Goal: Task Accomplishment & Management: Manage account settings

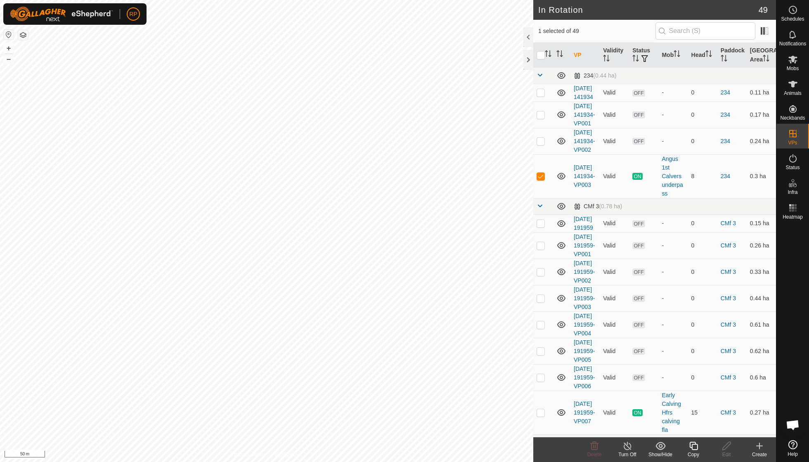
click at [626, 447] on icon at bounding box center [628, 446] width 10 height 10
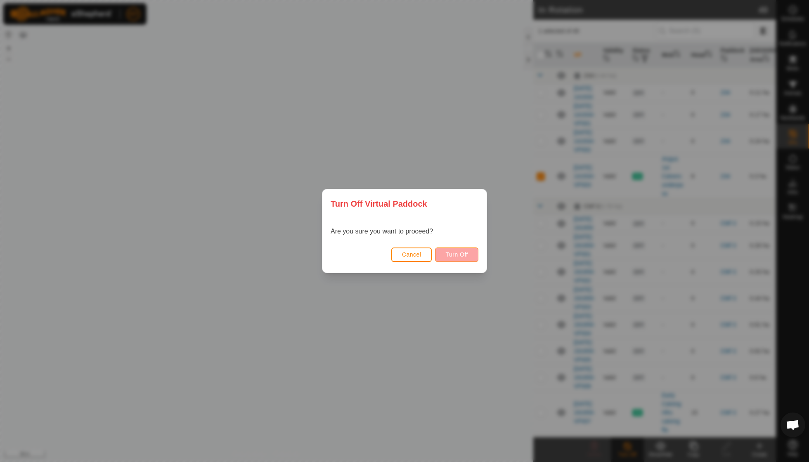
click at [456, 256] on span "Turn Off" at bounding box center [457, 254] width 23 height 7
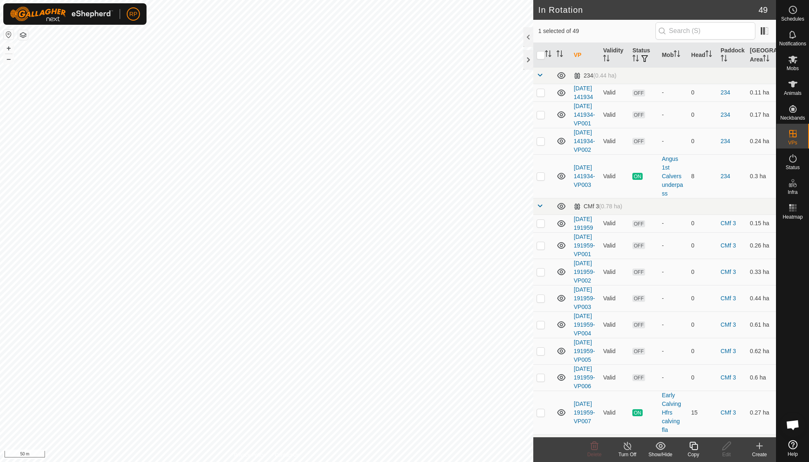
click at [628, 448] on icon at bounding box center [628, 446] width 10 height 10
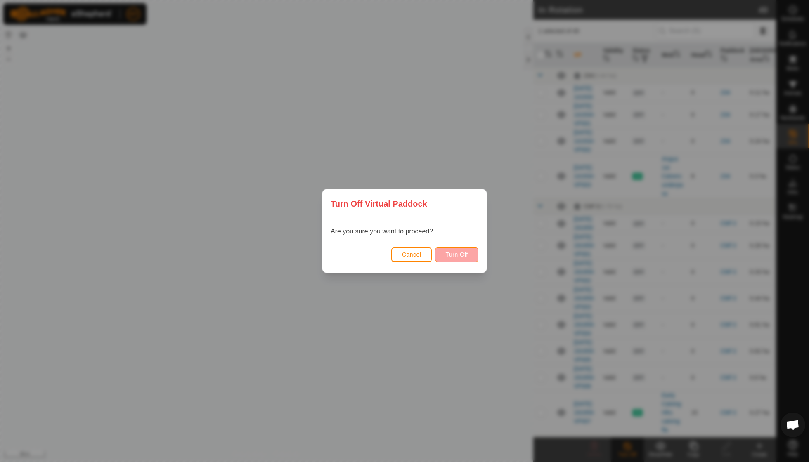
click at [462, 256] on span "Turn Off" at bounding box center [457, 254] width 23 height 7
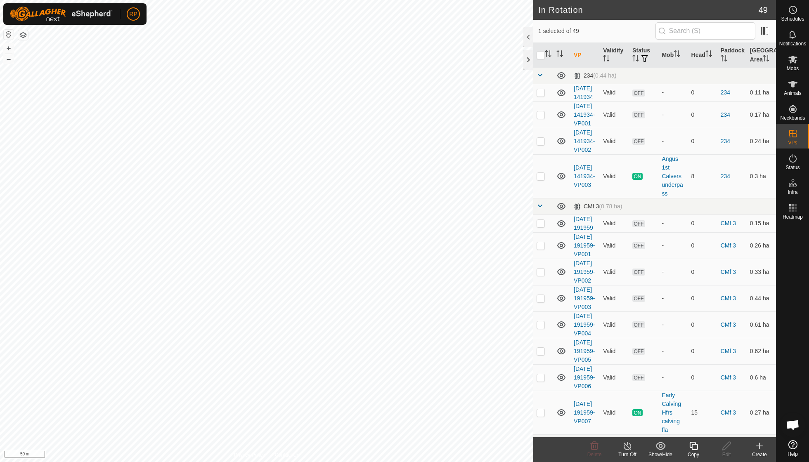
click at [690, 448] on icon at bounding box center [694, 446] width 10 height 10
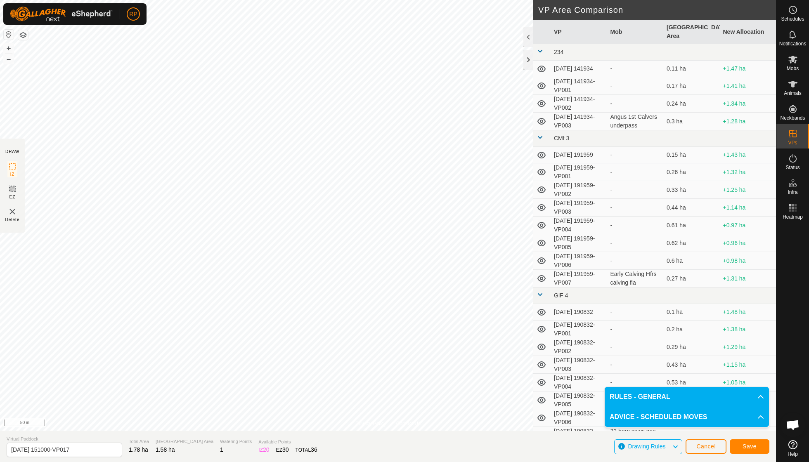
click at [749, 443] on span "Save" at bounding box center [750, 446] width 14 height 7
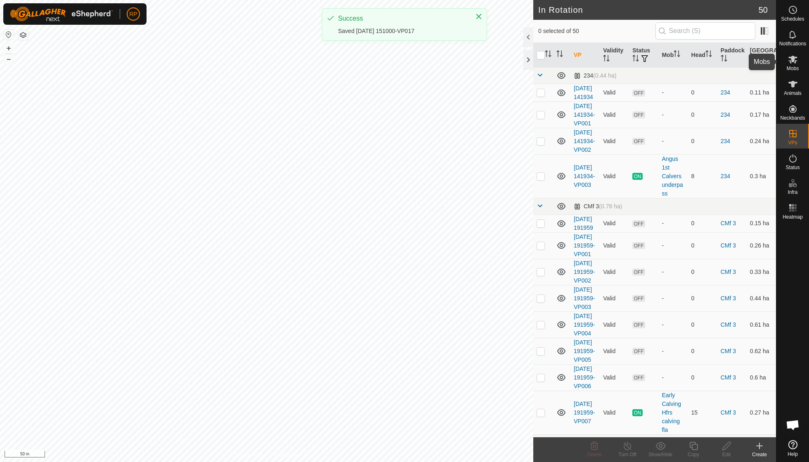
click at [793, 60] on icon at bounding box center [793, 60] width 9 height 8
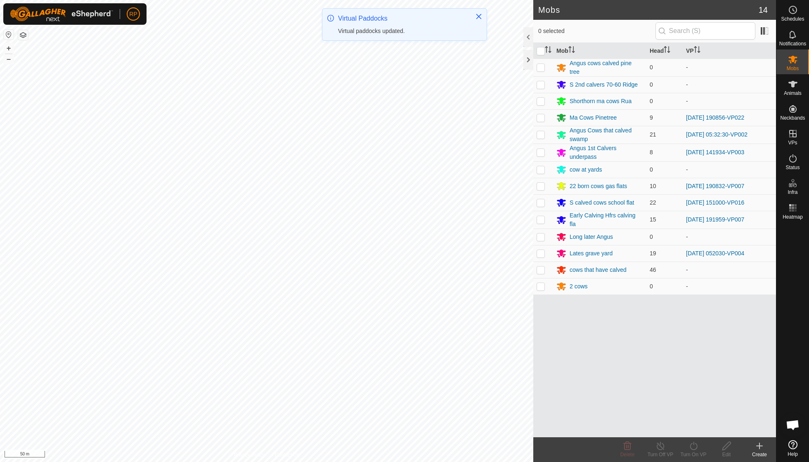
click at [540, 203] on p-checkbox at bounding box center [541, 202] width 8 height 7
checkbox input "true"
click at [694, 448] on icon at bounding box center [694, 446] width 10 height 10
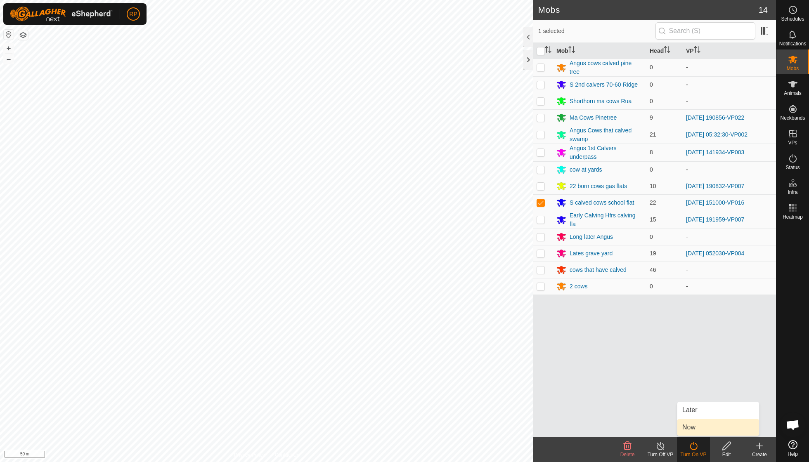
click at [692, 428] on link "Now" at bounding box center [719, 428] width 82 height 17
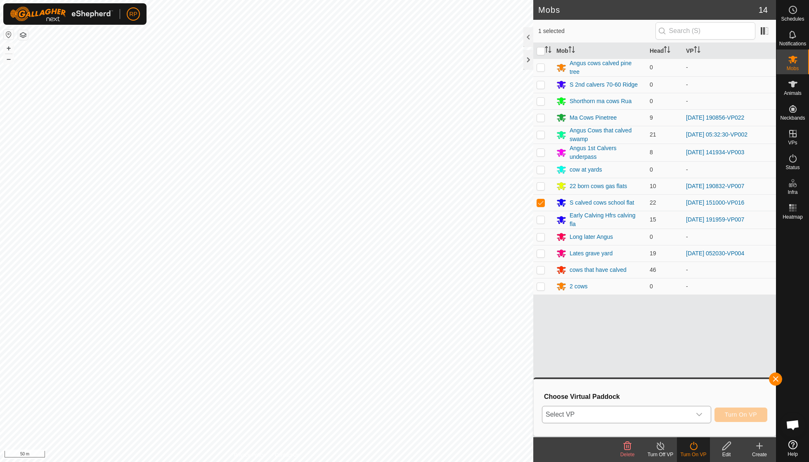
click at [701, 413] on icon "dropdown trigger" at bounding box center [699, 415] width 7 height 7
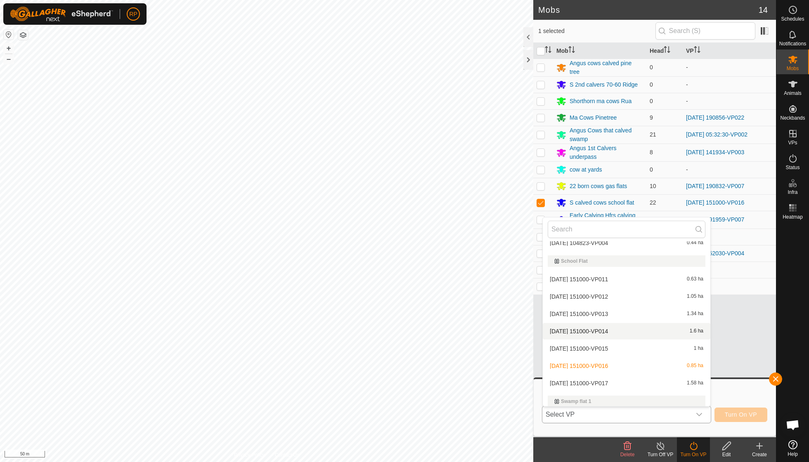
scroll to position [747, 0]
click at [611, 375] on li "[DATE] 151000-VP017 1.58 ha" at bounding box center [627, 383] width 168 height 17
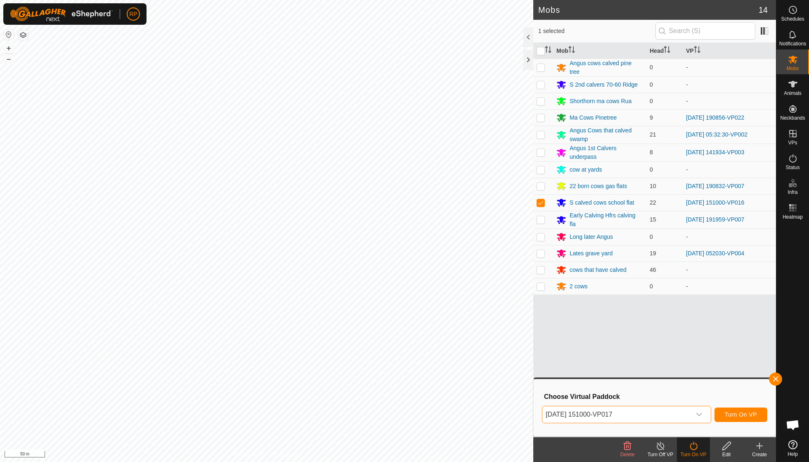
click at [737, 413] on span "Turn On VP" at bounding box center [741, 415] width 32 height 7
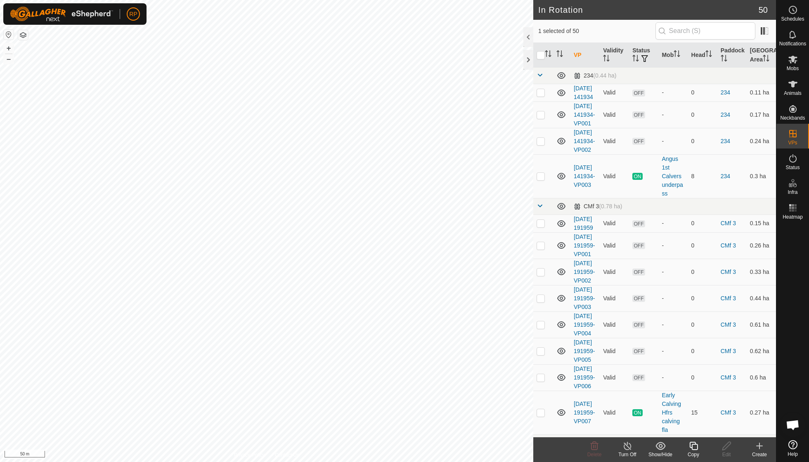
click at [692, 450] on icon at bounding box center [694, 446] width 8 height 8
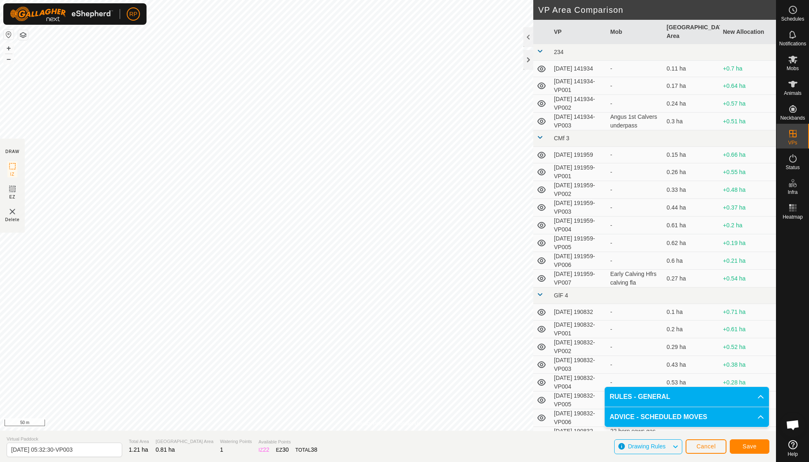
click at [743, 450] on span "Save" at bounding box center [750, 446] width 14 height 7
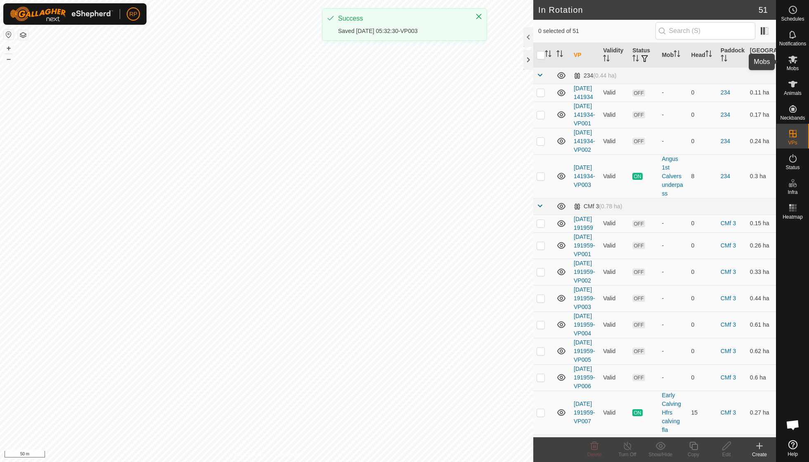
click at [792, 69] on span "Mobs" at bounding box center [793, 68] width 12 height 5
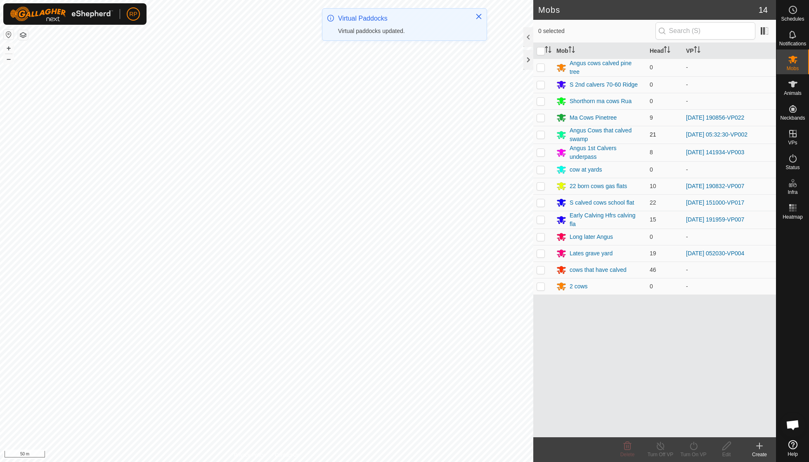
click at [540, 136] on p-checkbox at bounding box center [541, 134] width 8 height 7
checkbox input "true"
click at [694, 445] on icon at bounding box center [693, 446] width 7 height 8
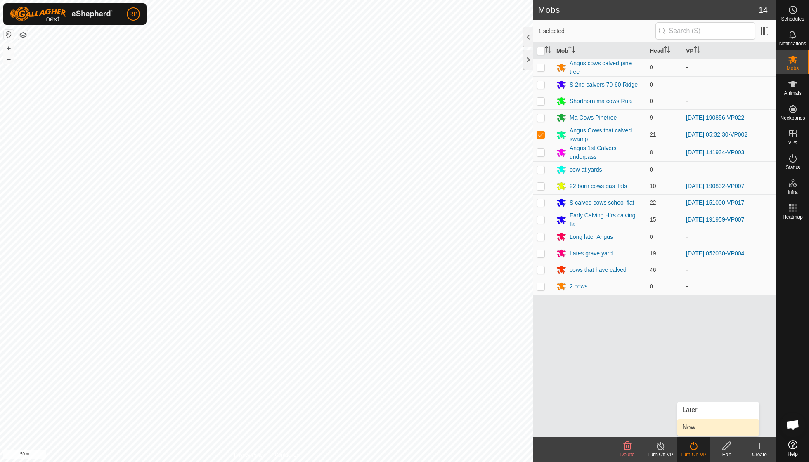
click at [694, 427] on link "Now" at bounding box center [719, 428] width 82 height 17
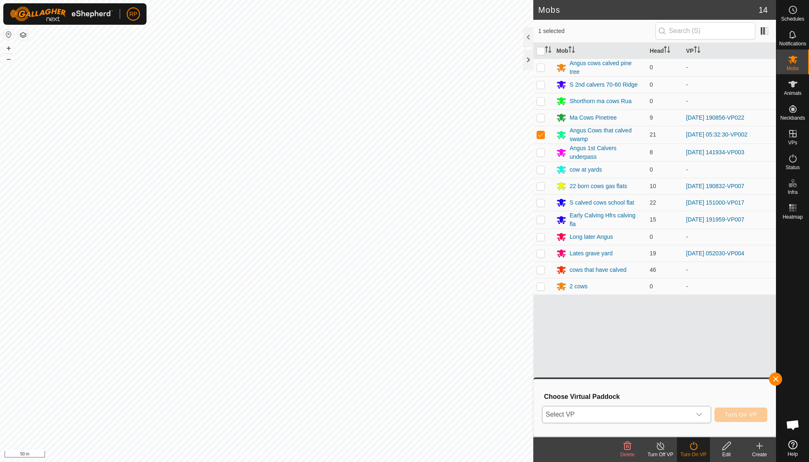
click at [699, 415] on icon "dropdown trigger" at bounding box center [700, 414] width 6 height 3
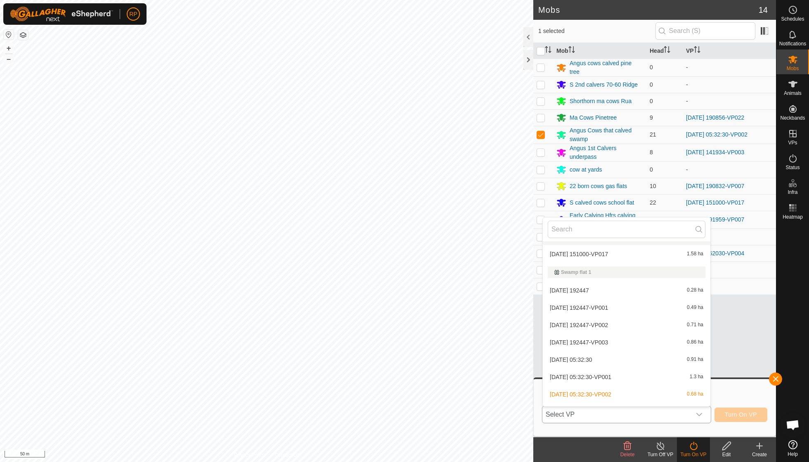
scroll to position [875, 0]
click at [618, 404] on li "[DATE] 05:32:30-VP003 0.81 ha" at bounding box center [627, 412] width 168 height 17
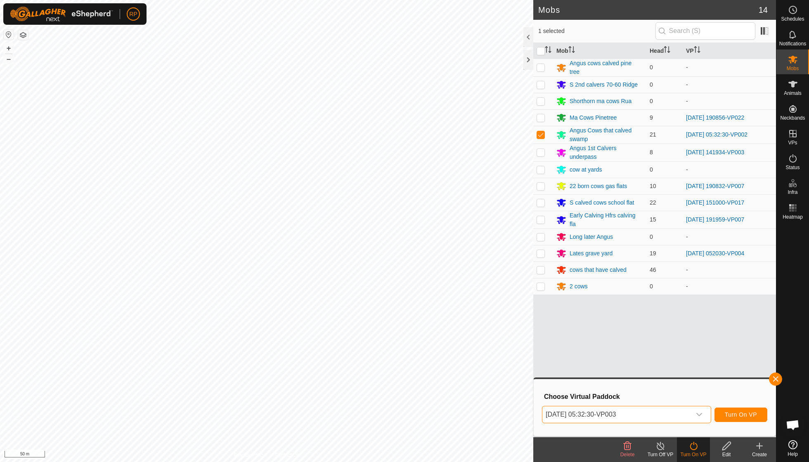
click at [732, 413] on span "Turn On VP" at bounding box center [741, 415] width 32 height 7
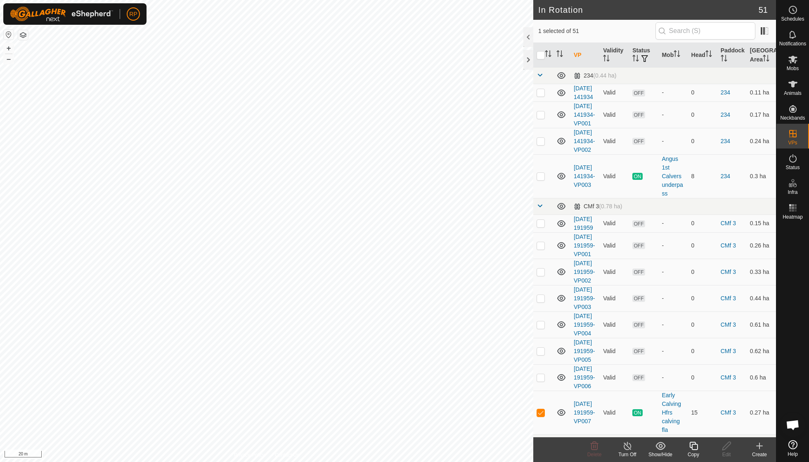
click at [694, 453] on div "Copy" at bounding box center [693, 454] width 33 height 7
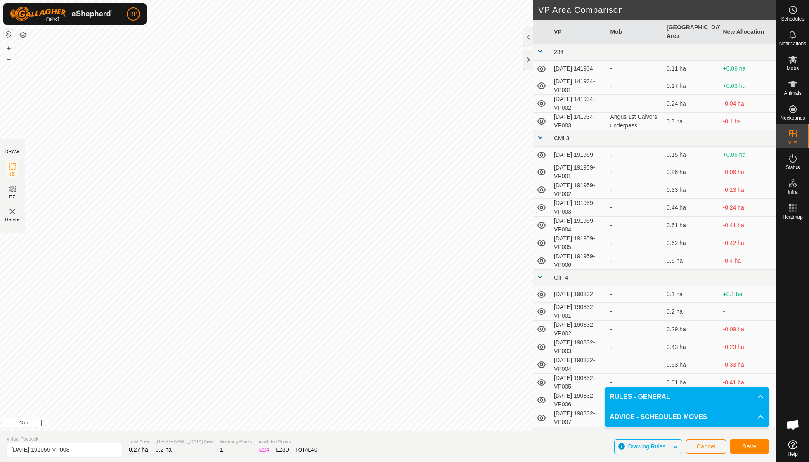
click at [739, 448] on button "Save" at bounding box center [750, 447] width 40 height 14
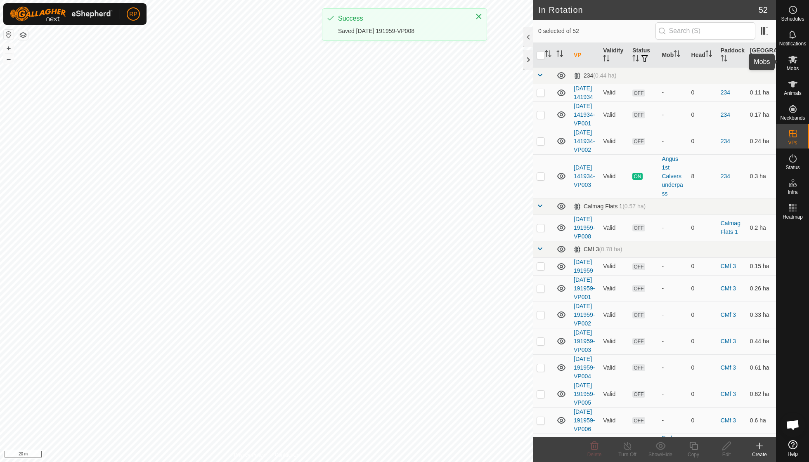
click at [795, 70] on span "Mobs" at bounding box center [793, 68] width 12 height 5
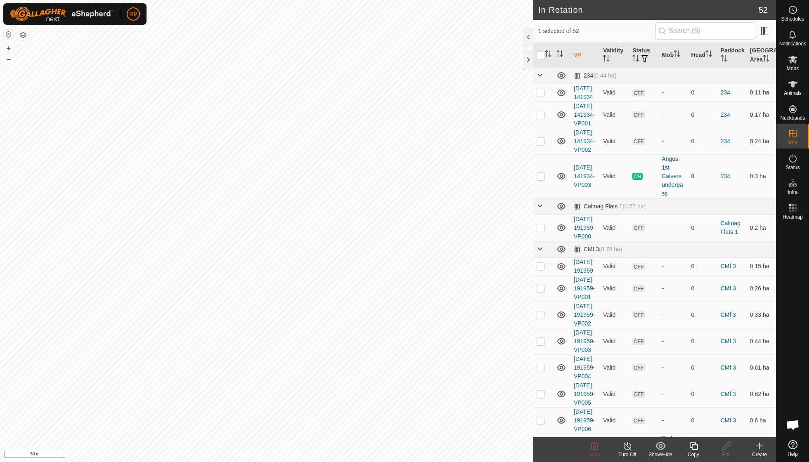
click at [696, 450] on icon at bounding box center [694, 446] width 8 height 8
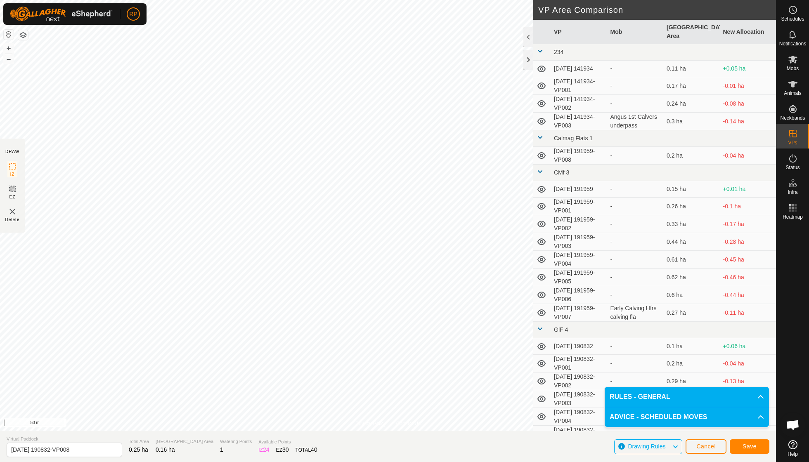
click at [747, 448] on span "Save" at bounding box center [750, 446] width 14 height 7
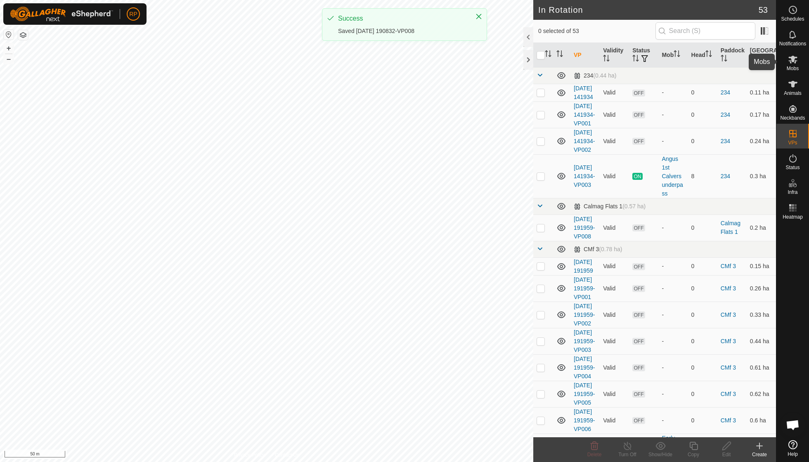
click at [795, 68] on span "Mobs" at bounding box center [793, 68] width 12 height 5
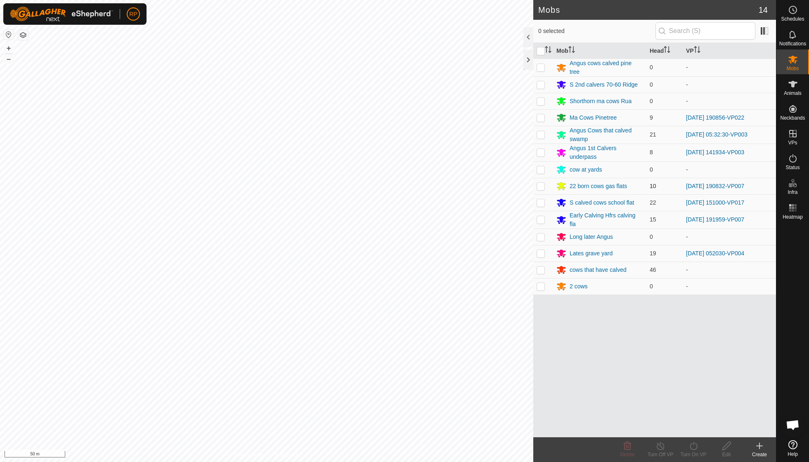
click at [544, 184] on p-checkbox at bounding box center [541, 186] width 8 height 7
checkbox input "true"
click at [695, 447] on icon at bounding box center [694, 446] width 10 height 10
click at [696, 432] on link "Now" at bounding box center [719, 428] width 82 height 17
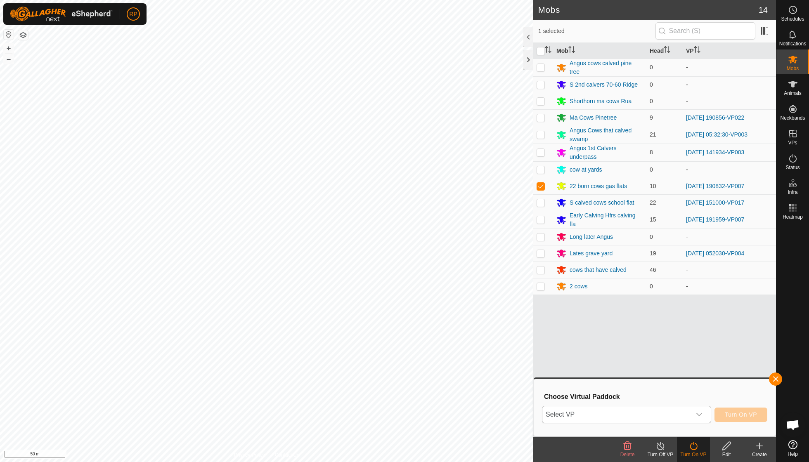
click at [699, 414] on icon "dropdown trigger" at bounding box center [699, 415] width 7 height 7
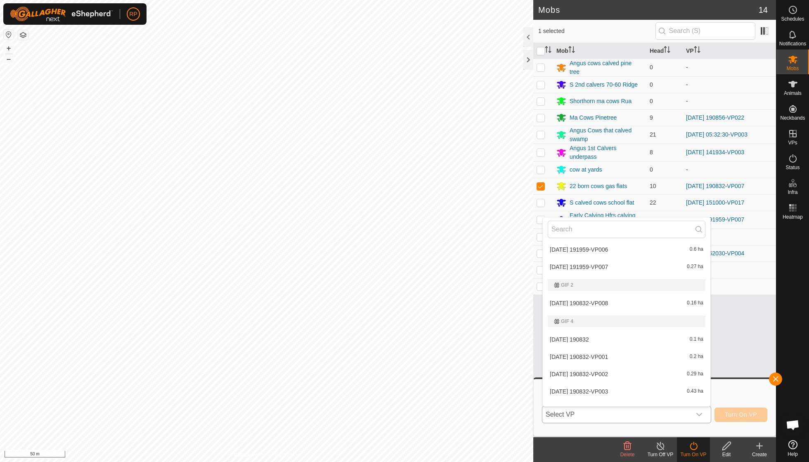
scroll to position [240, 0]
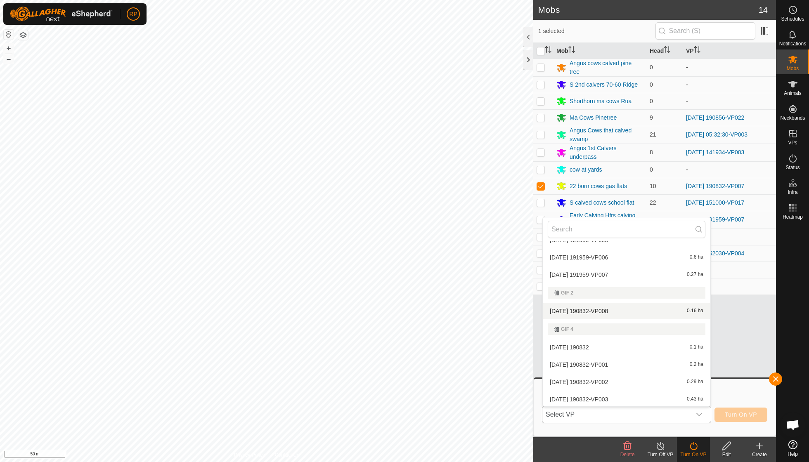
click at [596, 309] on li "[DATE] 190832-VP008 0.16 ha" at bounding box center [627, 311] width 168 height 17
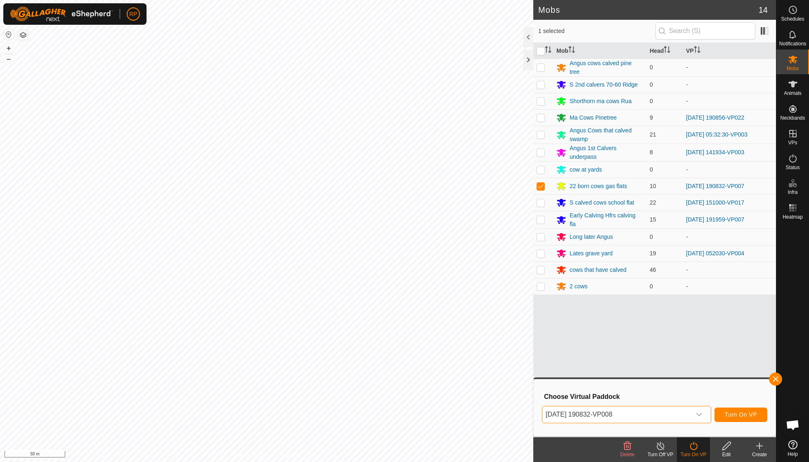
click at [732, 417] on span "Turn On VP" at bounding box center [741, 415] width 32 height 7
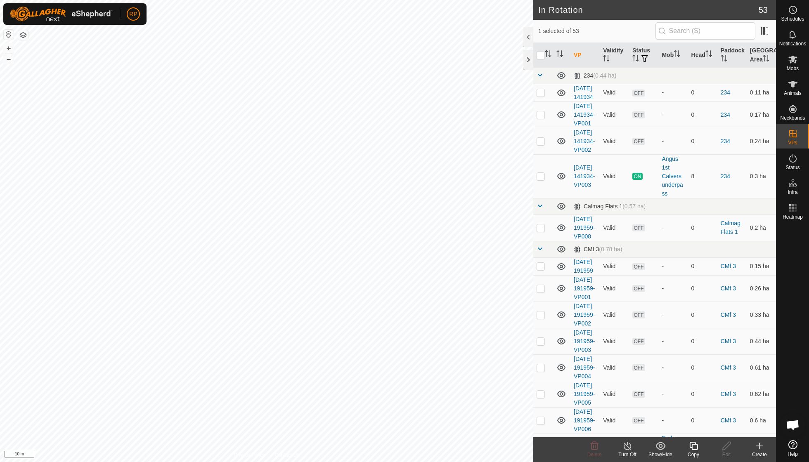
click at [695, 453] on div "Copy" at bounding box center [693, 454] width 33 height 7
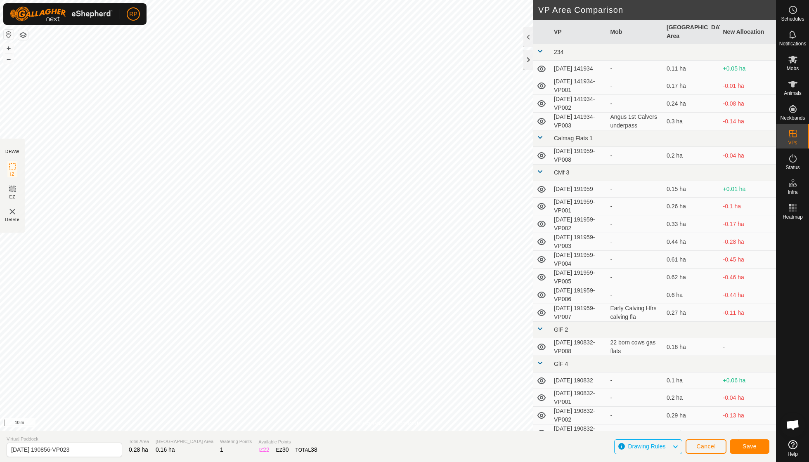
click at [755, 448] on span "Save" at bounding box center [750, 446] width 14 height 7
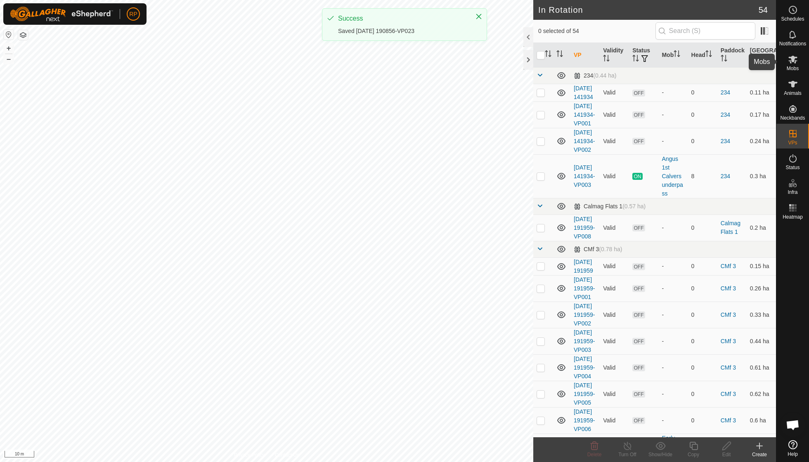
click at [792, 66] on span "Mobs" at bounding box center [793, 68] width 12 height 5
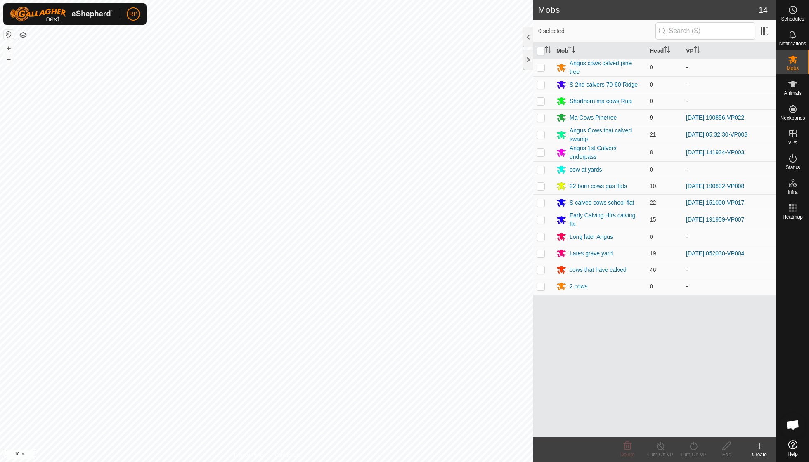
click at [539, 116] on p-checkbox at bounding box center [541, 117] width 8 height 7
checkbox input "true"
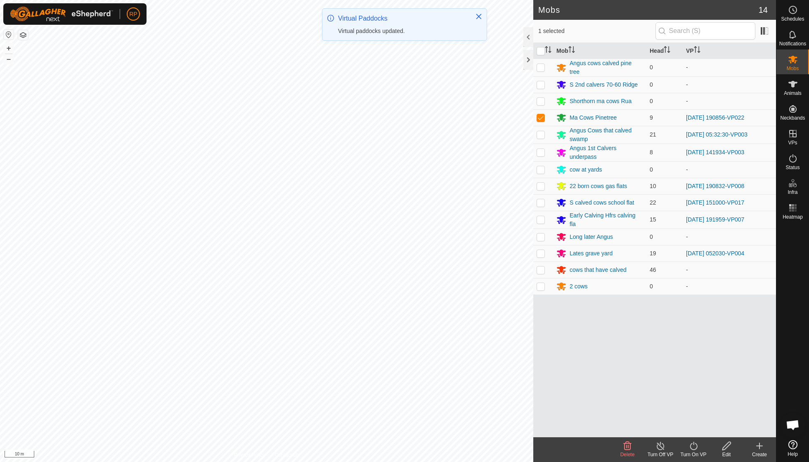
click at [693, 448] on icon at bounding box center [694, 446] width 10 height 10
click at [694, 432] on link "Now" at bounding box center [719, 428] width 82 height 17
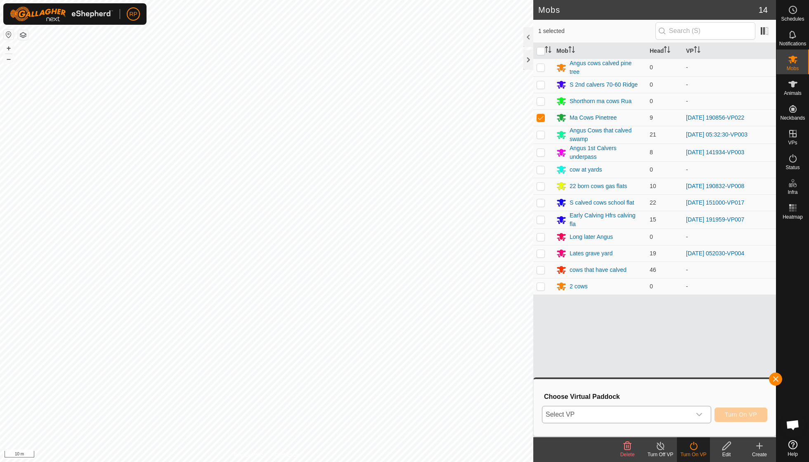
click at [699, 413] on icon "dropdown trigger" at bounding box center [699, 415] width 7 height 7
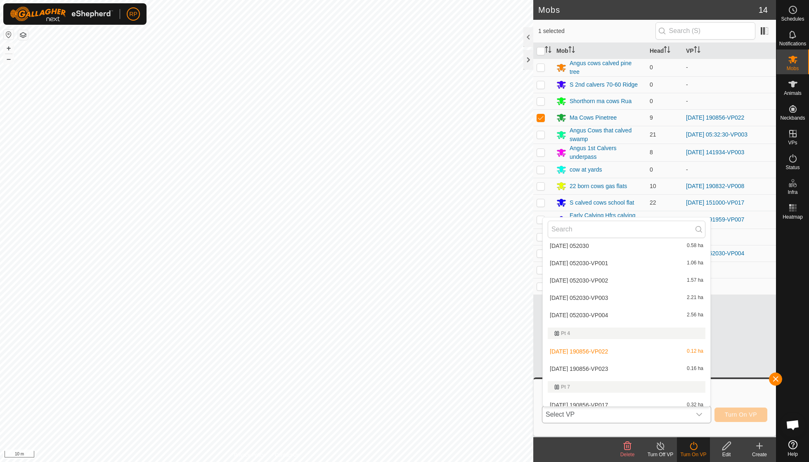
scroll to position [525, 0]
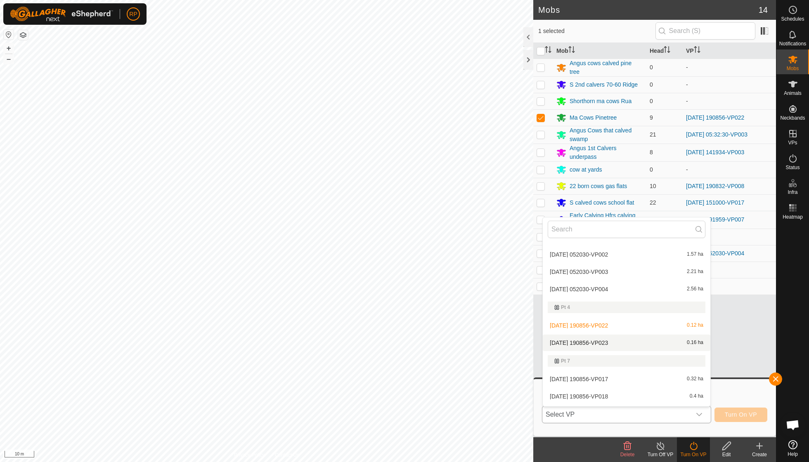
click at [616, 337] on li "[DATE] 190856-VP023 0.16 ha" at bounding box center [627, 343] width 168 height 17
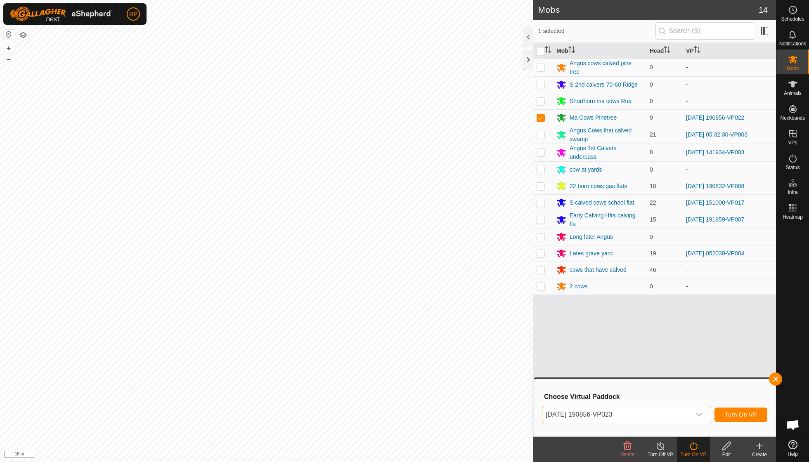
click at [744, 420] on button "Turn On VP" at bounding box center [741, 415] width 53 height 14
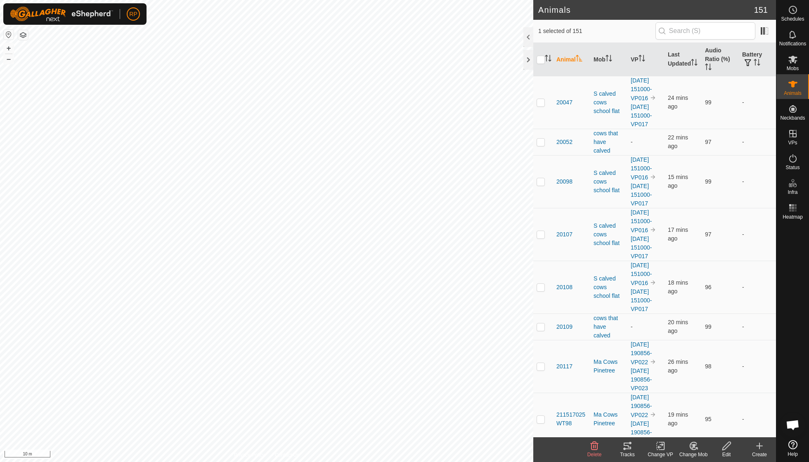
click at [631, 448] on icon at bounding box center [627, 446] width 7 height 7
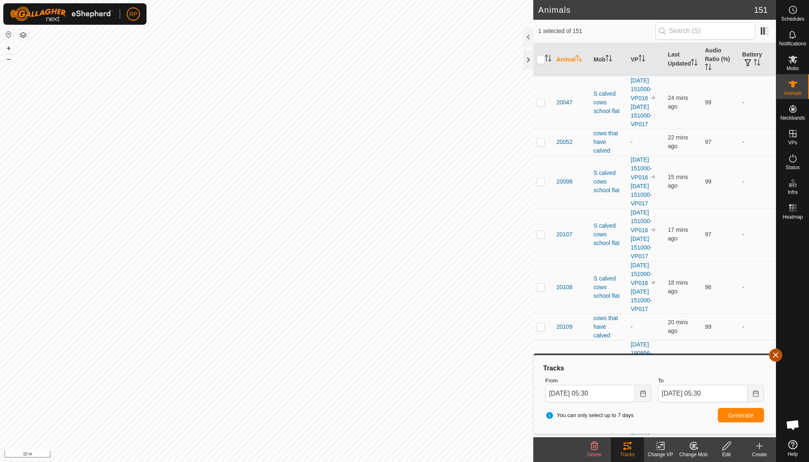
click at [777, 355] on button "button" at bounding box center [775, 355] width 13 height 13
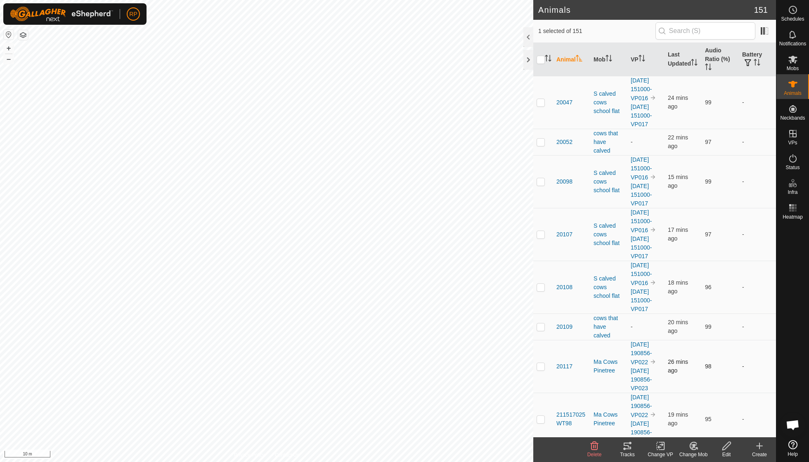
checkbox input "false"
checkbox input "true"
click at [626, 443] on icon at bounding box center [627, 446] width 7 height 7
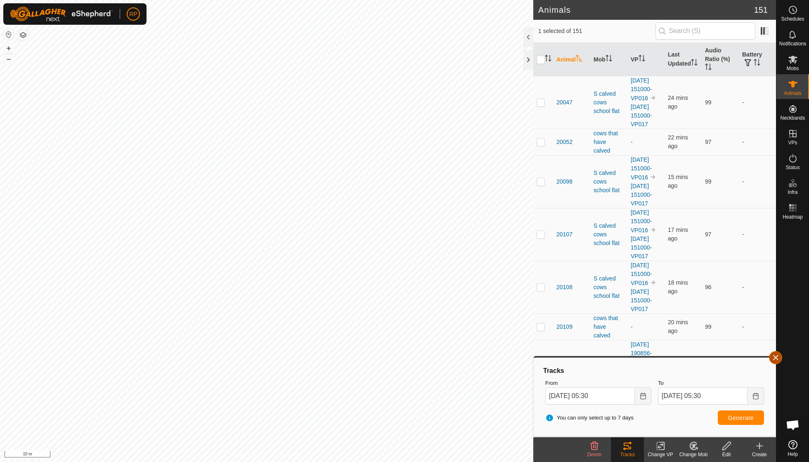
click at [777, 360] on button "button" at bounding box center [775, 357] width 13 height 13
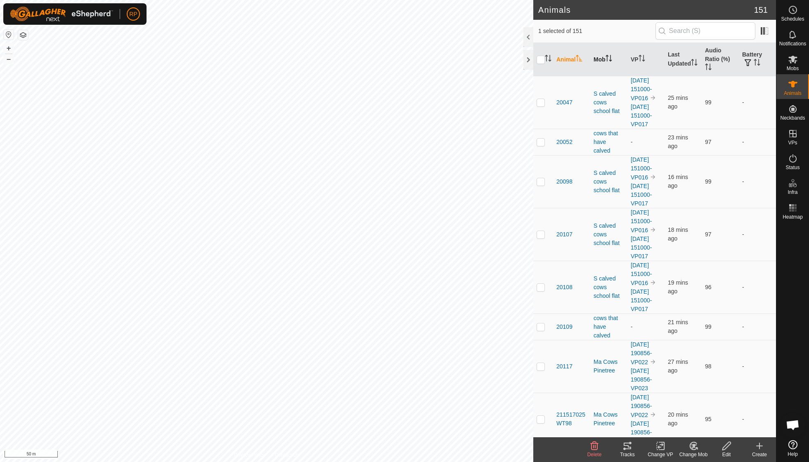
click at [611, 57] on icon "Activate to sort" at bounding box center [609, 58] width 7 height 7
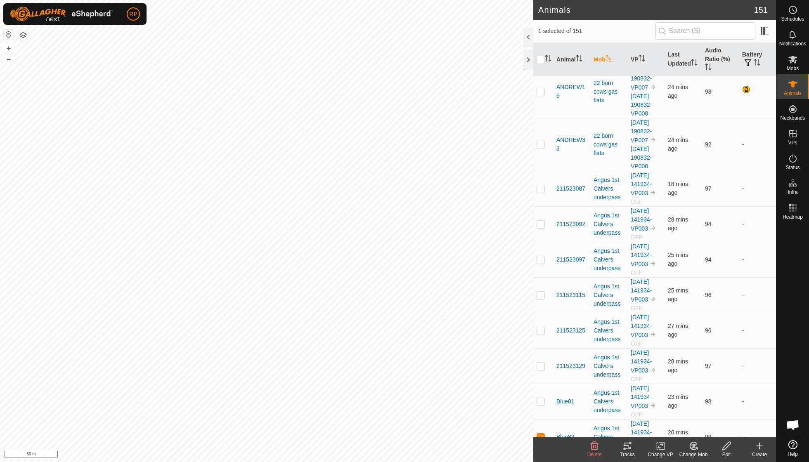
scroll to position [452, 0]
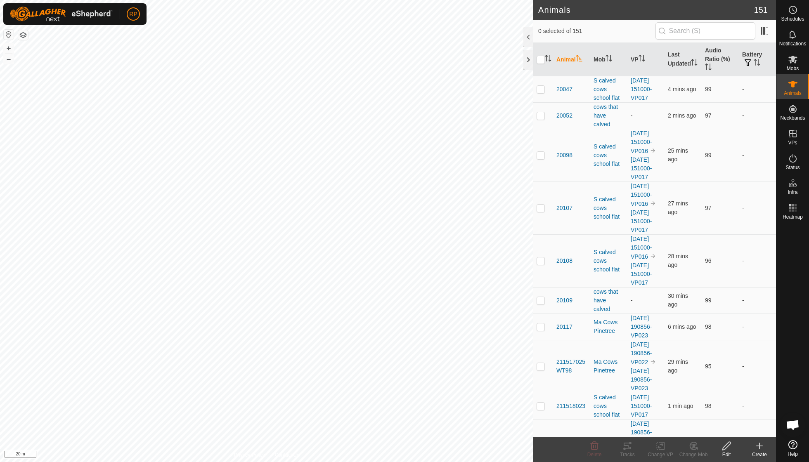
click at [760, 443] on icon at bounding box center [760, 446] width 10 height 10
click at [758, 448] on icon at bounding box center [760, 446] width 10 height 10
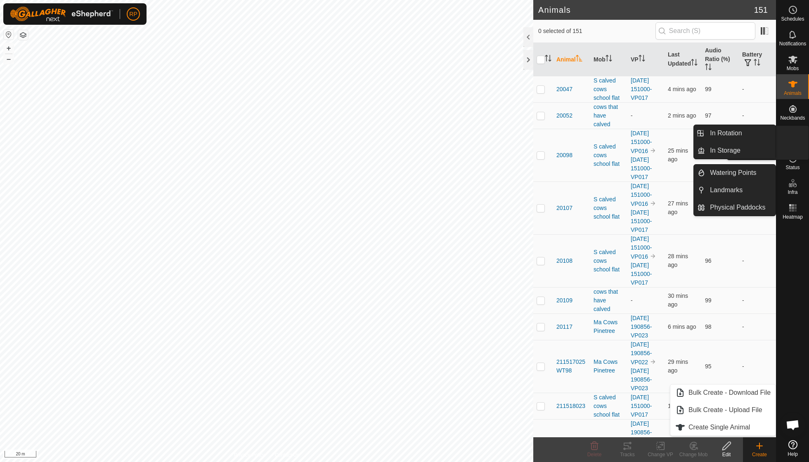
click at [794, 135] on icon at bounding box center [793, 134] width 10 height 10
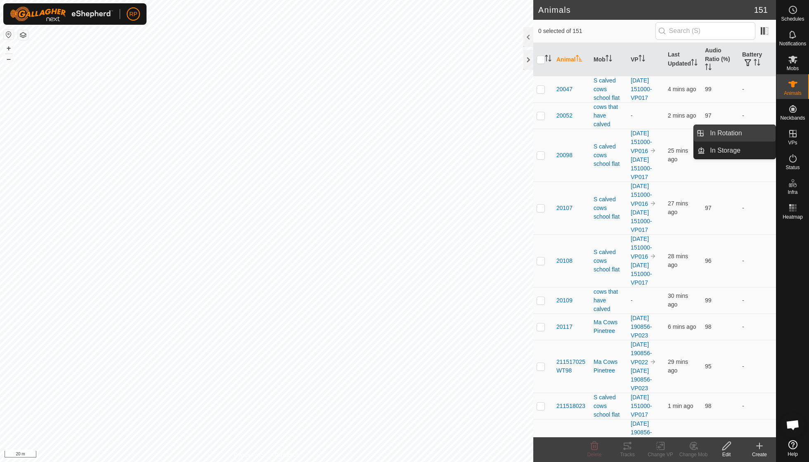
click at [740, 134] on link "In Rotation" at bounding box center [740, 133] width 71 height 17
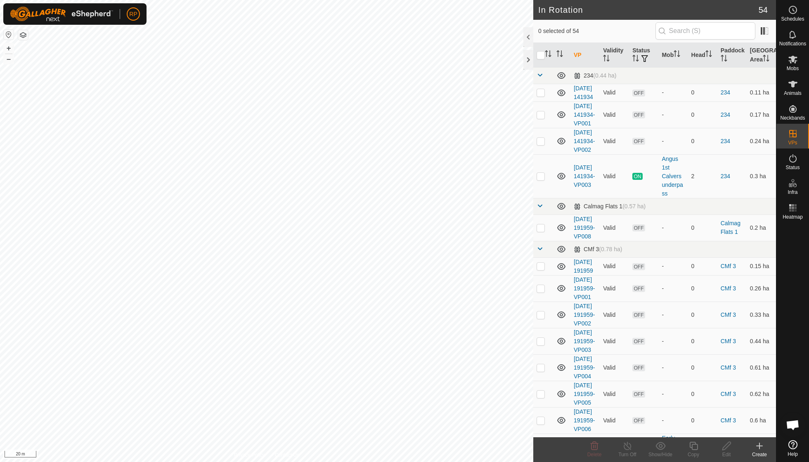
click at [756, 449] on icon at bounding box center [760, 446] width 10 height 10
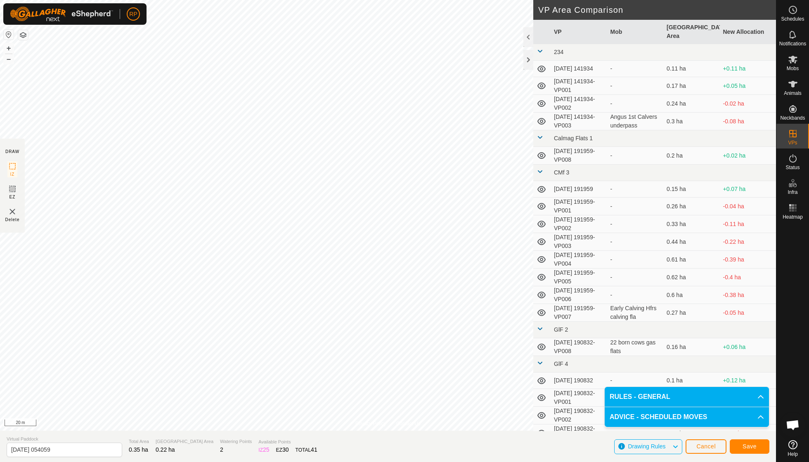
click at [751, 449] on span "Save" at bounding box center [750, 446] width 14 height 7
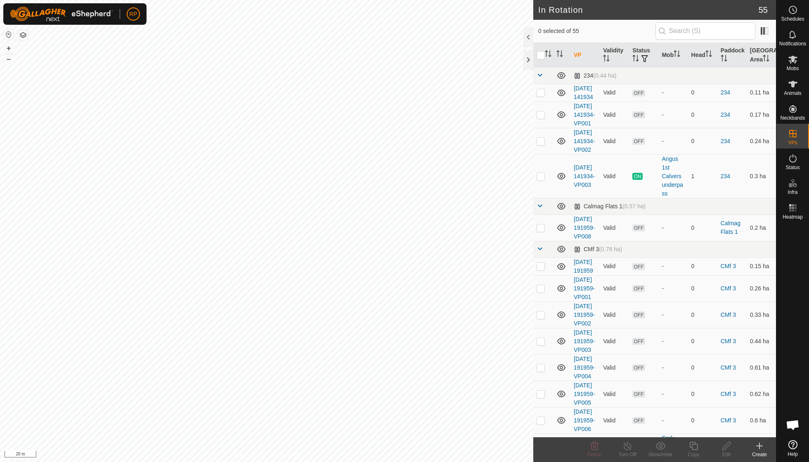
click at [759, 450] on icon at bounding box center [760, 446] width 10 height 10
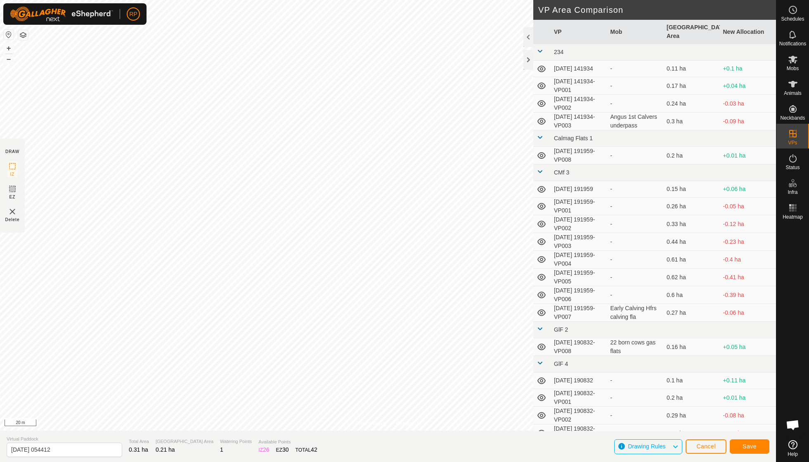
click at [755, 446] on span "Save" at bounding box center [750, 446] width 14 height 7
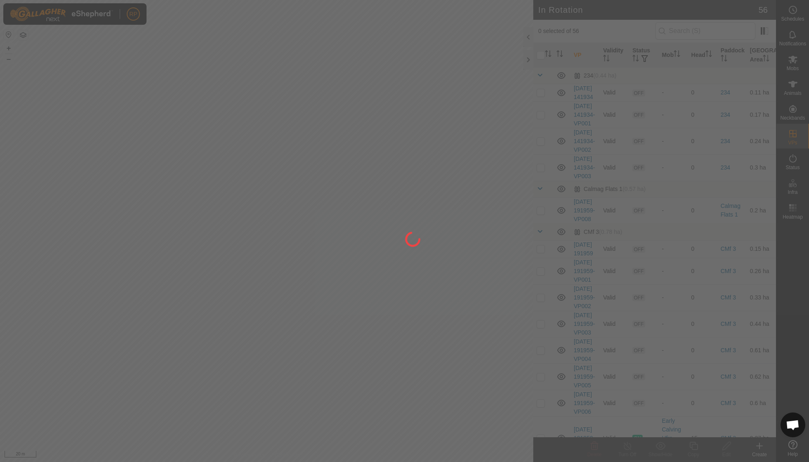
click at [760, 449] on div at bounding box center [404, 231] width 809 height 462
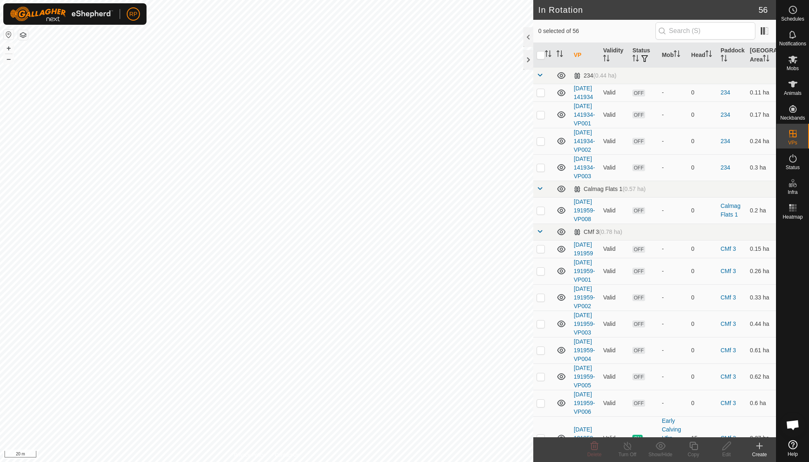
click at [760, 447] on icon at bounding box center [760, 446] width 10 height 10
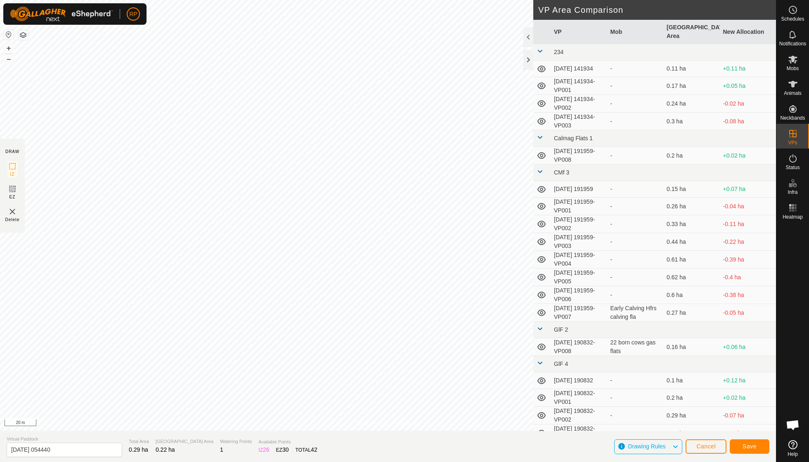
click at [740, 448] on button "Save" at bounding box center [750, 447] width 40 height 14
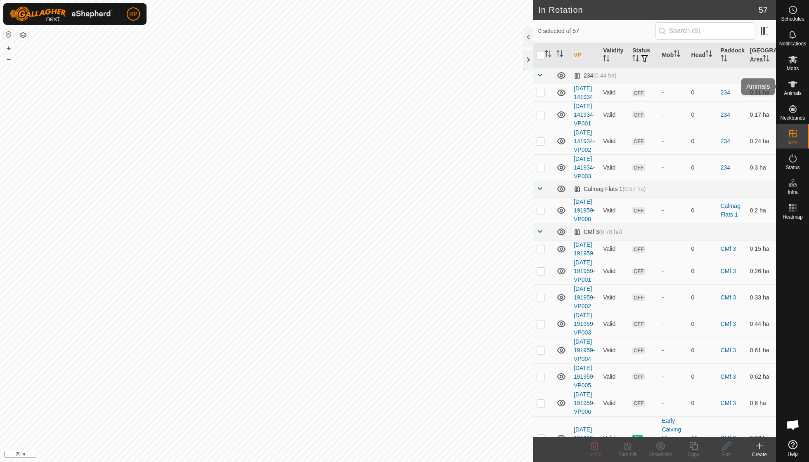
click at [793, 90] on es-animals-svg-icon at bounding box center [793, 84] width 15 height 13
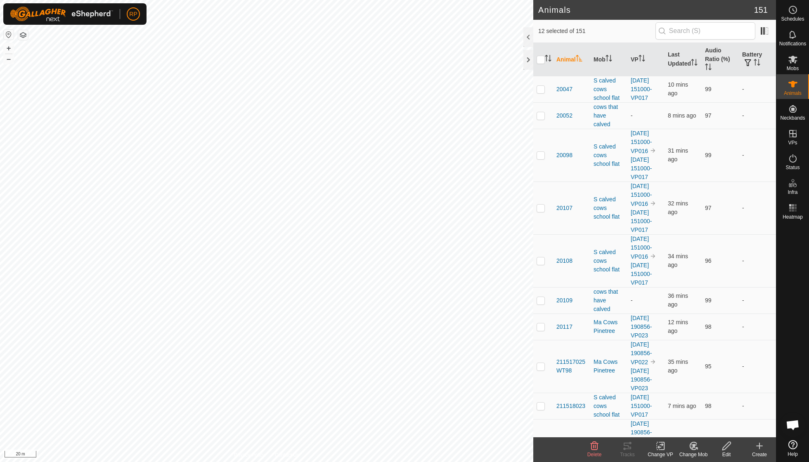
click at [696, 449] on icon at bounding box center [693, 446] width 7 height 7
click at [705, 411] on link "Choose Mob..." at bounding box center [719, 410] width 82 height 17
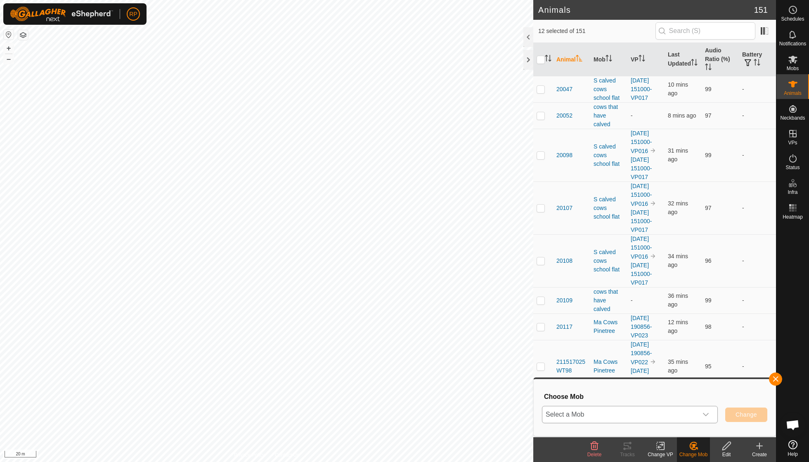
click at [707, 415] on icon "dropdown trigger" at bounding box center [706, 415] width 7 height 7
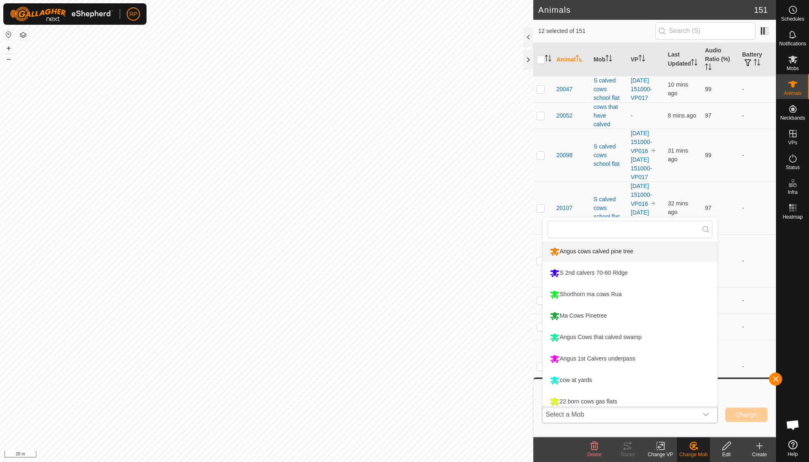
click at [602, 251] on li "Angus cows calved pine tree" at bounding box center [630, 252] width 175 height 21
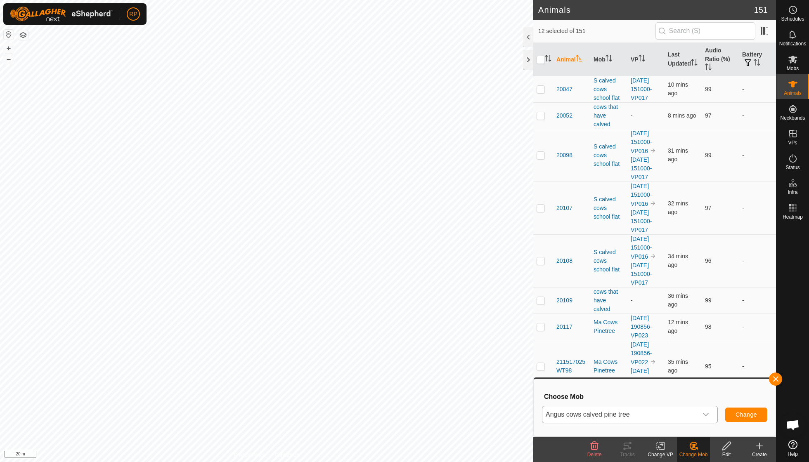
click at [737, 414] on span "Change" at bounding box center [746, 415] width 21 height 7
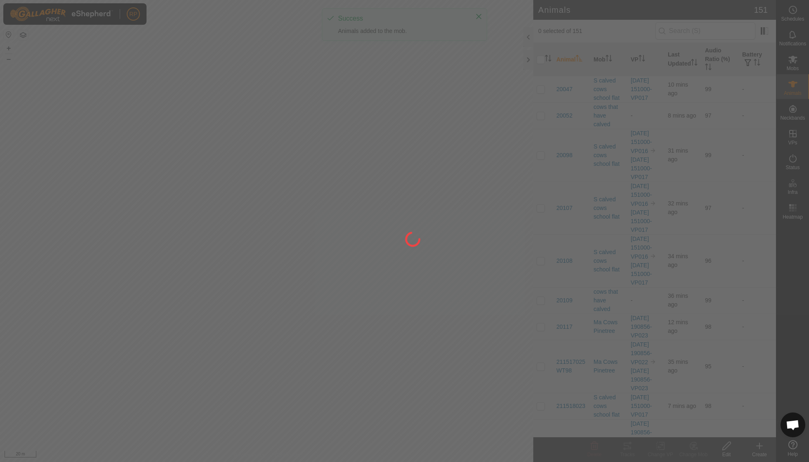
checkbox input "false"
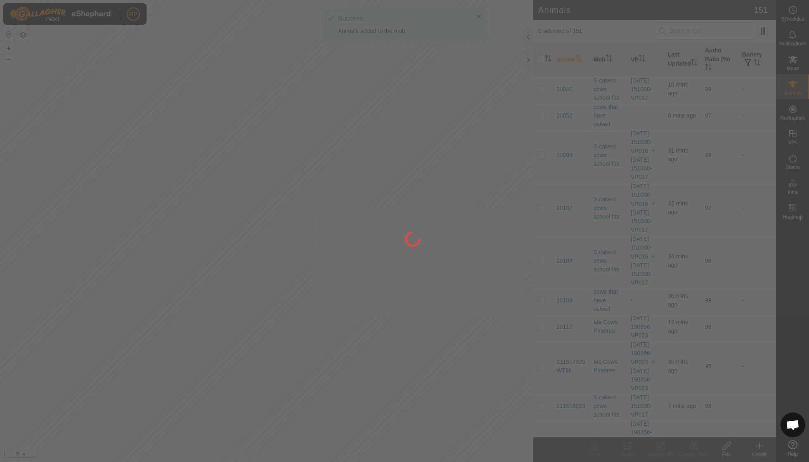
checkbox input "false"
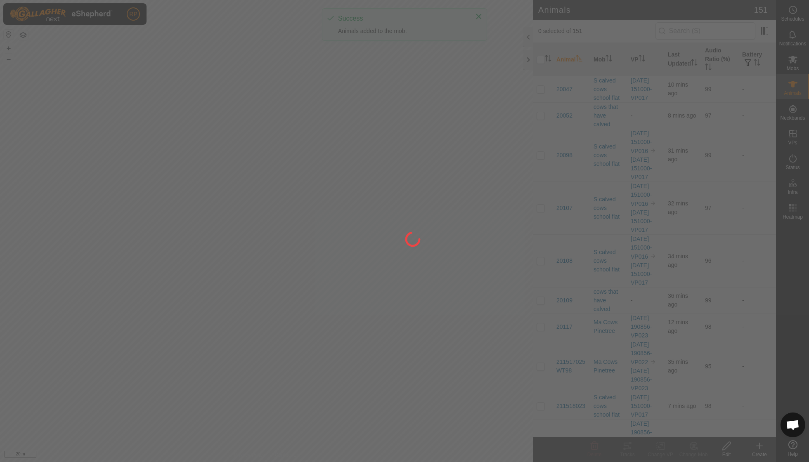
checkbox input "false"
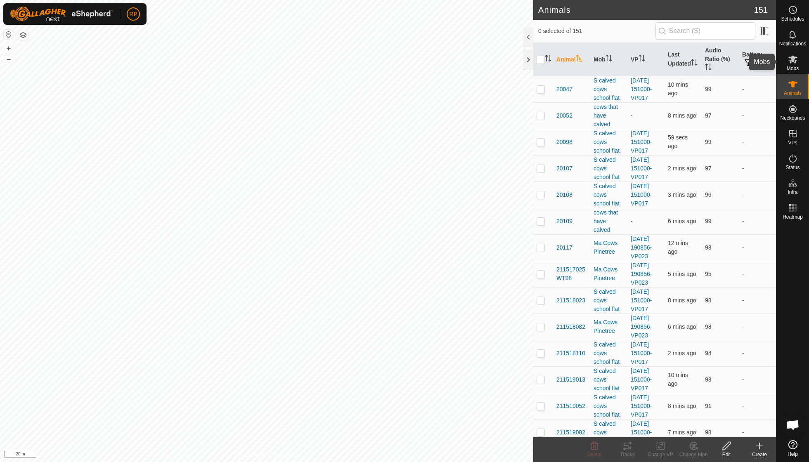
click at [793, 66] on span "Mobs" at bounding box center [793, 68] width 12 height 5
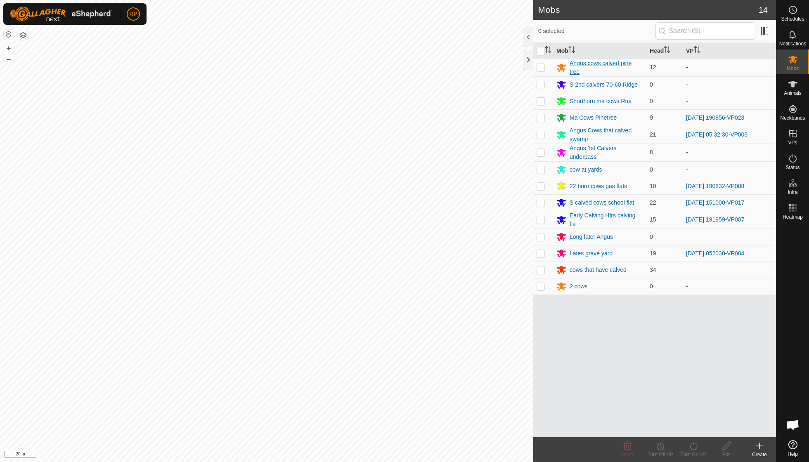
click at [581, 65] on div "Angus cows calved pine tree" at bounding box center [606, 67] width 73 height 17
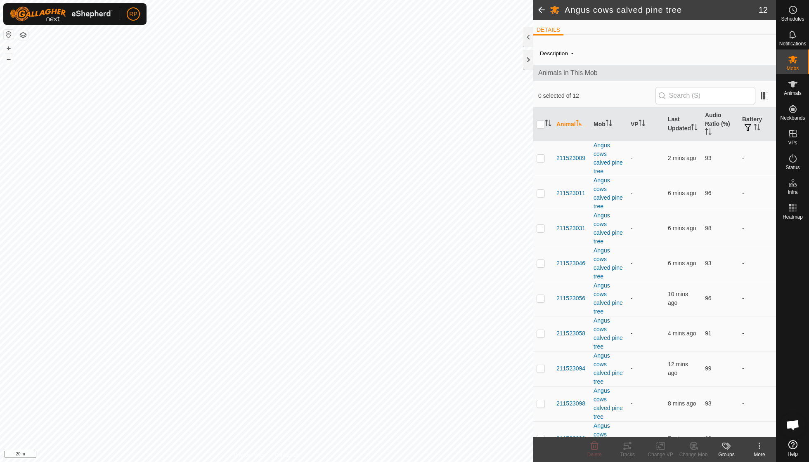
click at [758, 452] on div "More" at bounding box center [759, 454] width 33 height 7
click at [736, 430] on link "Edit Mob Detail" at bounding box center [735, 428] width 82 height 17
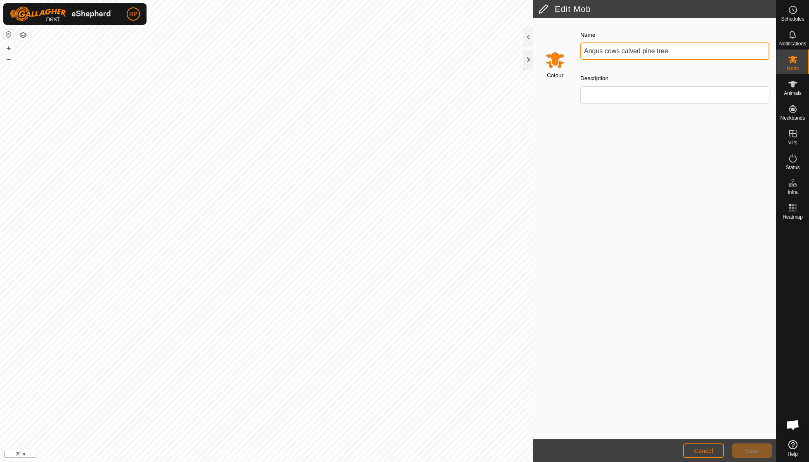
click at [619, 50] on input "Angus cows calved pine tree" at bounding box center [675, 51] width 189 height 17
click at [666, 52] on input "Angus cows calved pine tree" at bounding box center [675, 51] width 189 height 17
type input "A"
type input "S"
type input "1st Calvers behind hay barn"
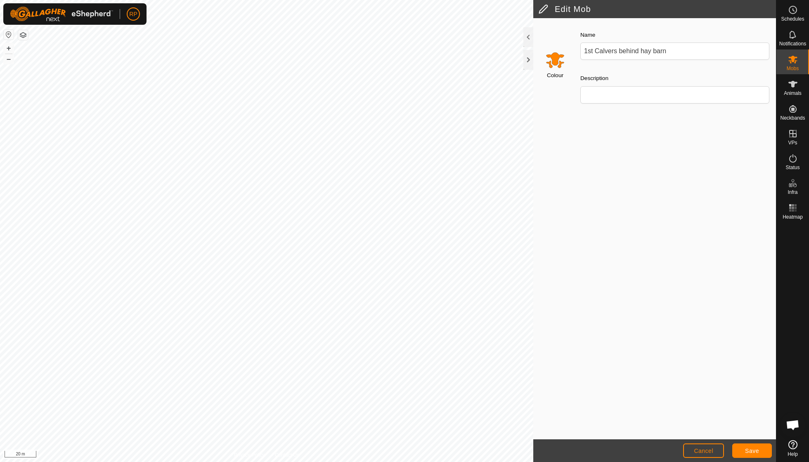
click at [758, 450] on span "Save" at bounding box center [752, 451] width 14 height 7
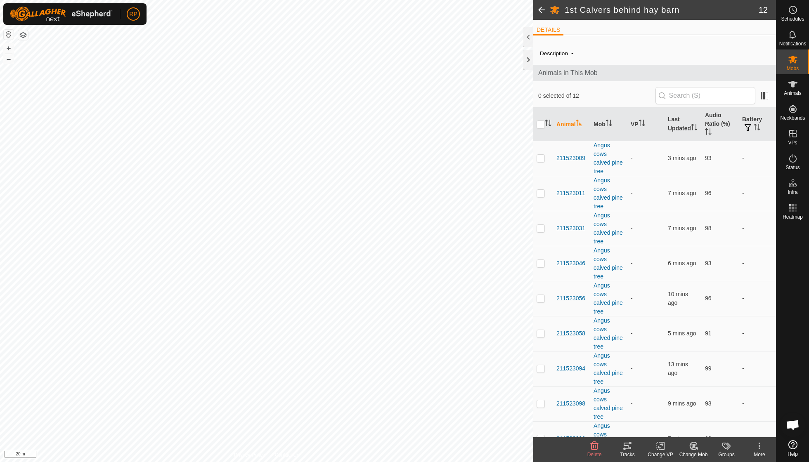
click at [692, 448] on icon at bounding box center [692, 448] width 2 height 2
click at [702, 410] on link "Choose Mob..." at bounding box center [719, 410] width 82 height 17
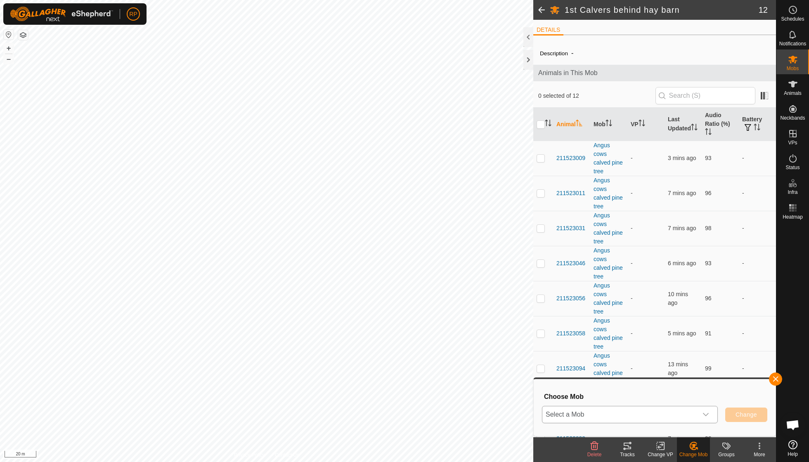
click at [703, 414] on icon "dropdown trigger" at bounding box center [706, 415] width 7 height 7
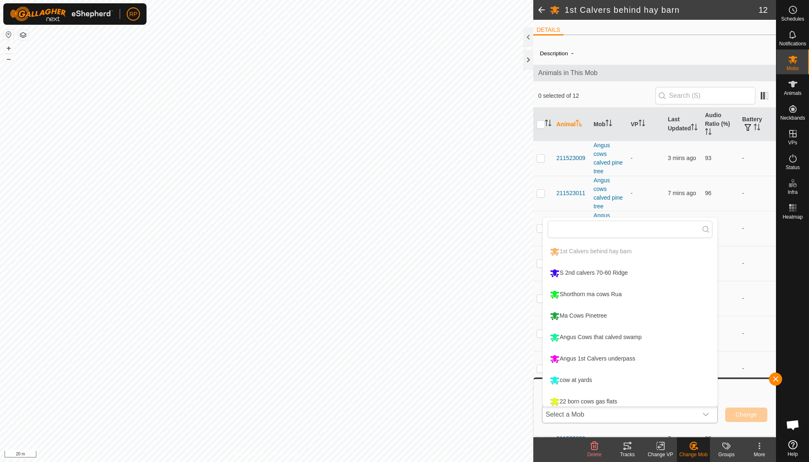
scroll to position [6, 0]
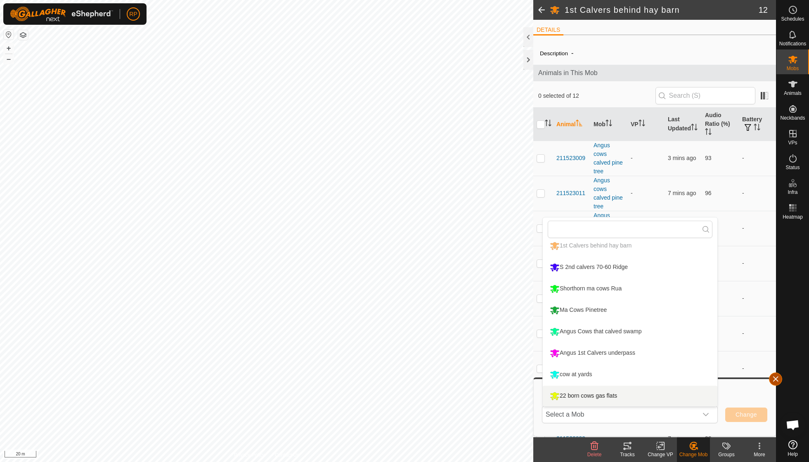
click at [779, 378] on button "button" at bounding box center [775, 379] width 13 height 13
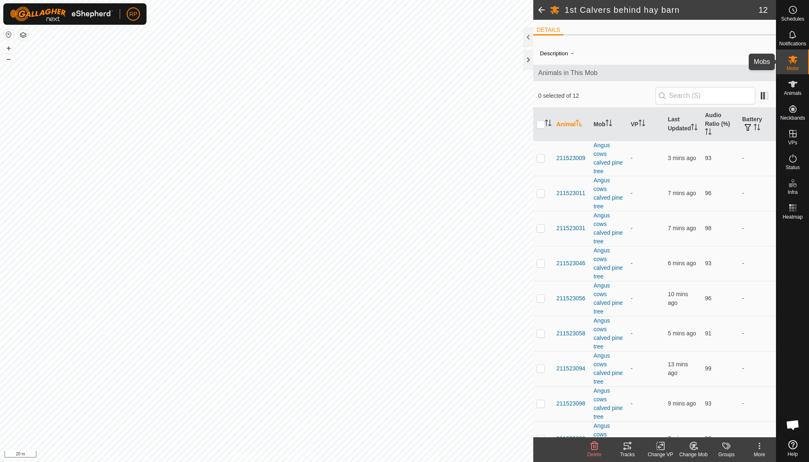
click at [797, 64] on icon at bounding box center [793, 60] width 10 height 10
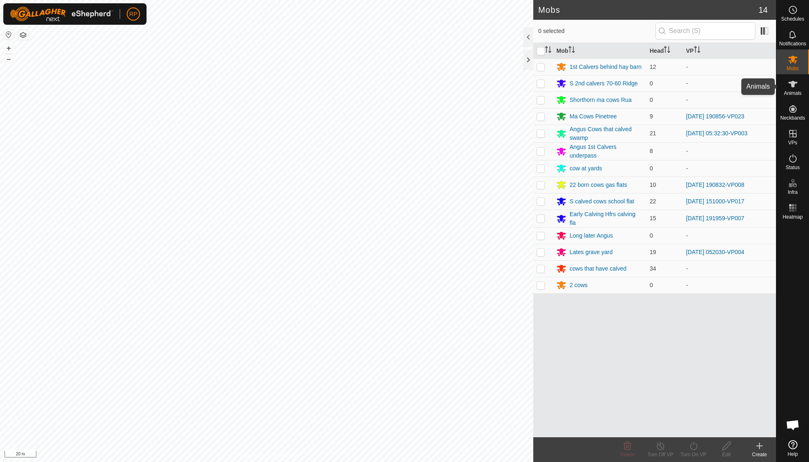
click at [790, 92] on span "Animals" at bounding box center [793, 93] width 18 height 5
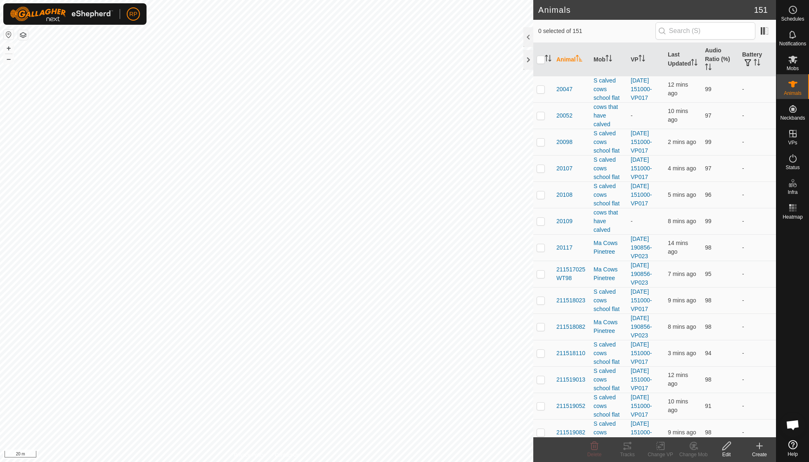
click at [795, 85] on icon at bounding box center [793, 84] width 9 height 7
checkbox input "true"
click at [695, 445] on icon at bounding box center [694, 446] width 6 height 4
click at [702, 411] on link "Choose Mob..." at bounding box center [719, 410] width 82 height 17
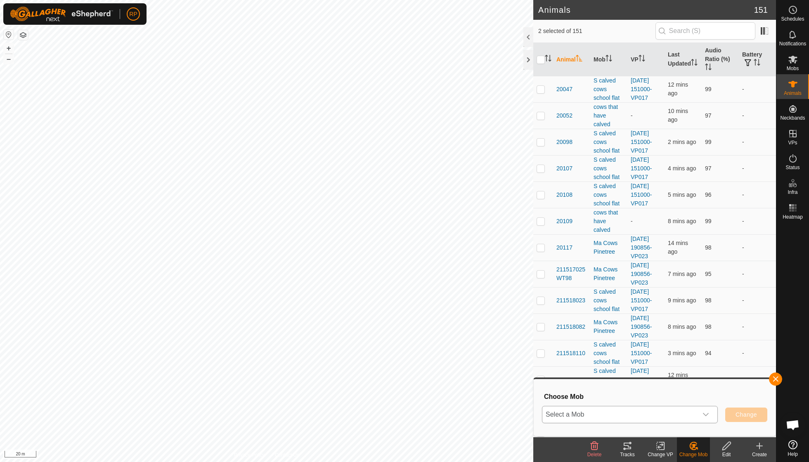
click at [709, 415] on icon "dropdown trigger" at bounding box center [706, 415] width 7 height 7
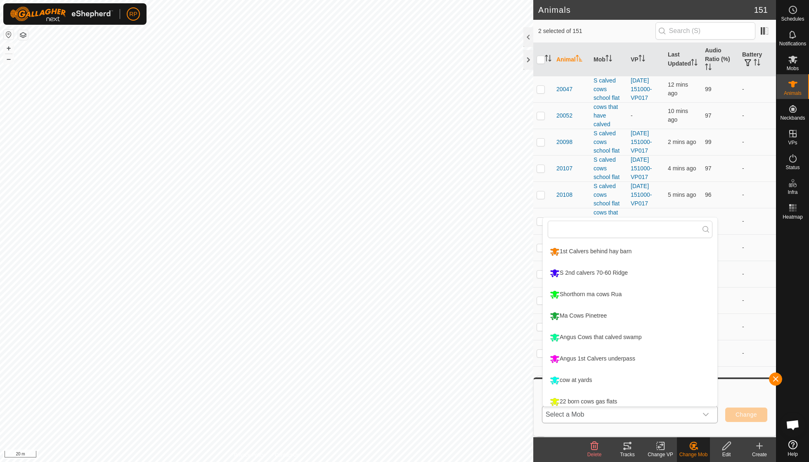
click at [613, 248] on li "1st Calvers behind hay barn" at bounding box center [630, 252] width 175 height 21
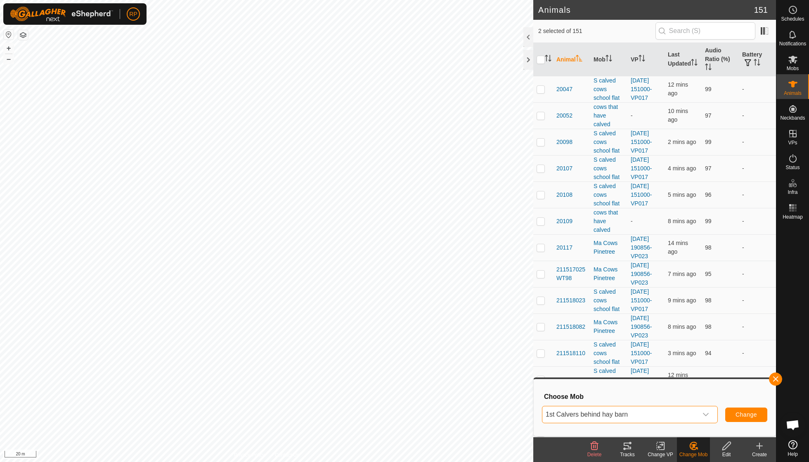
click at [747, 415] on span "Change" at bounding box center [746, 415] width 21 height 7
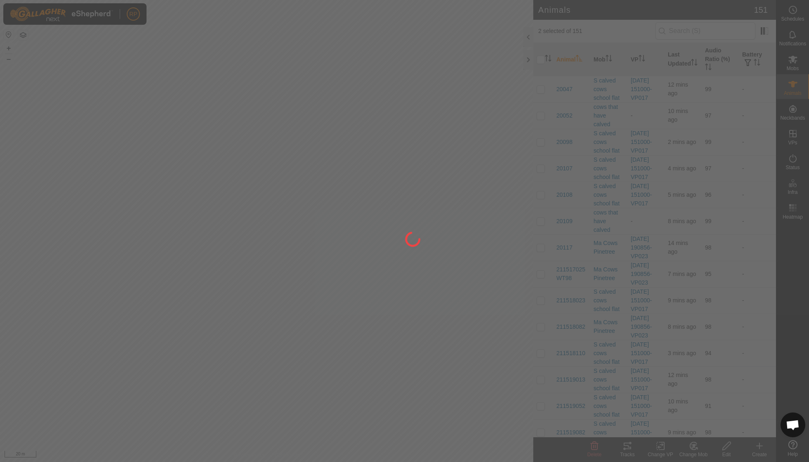
checkbox input "false"
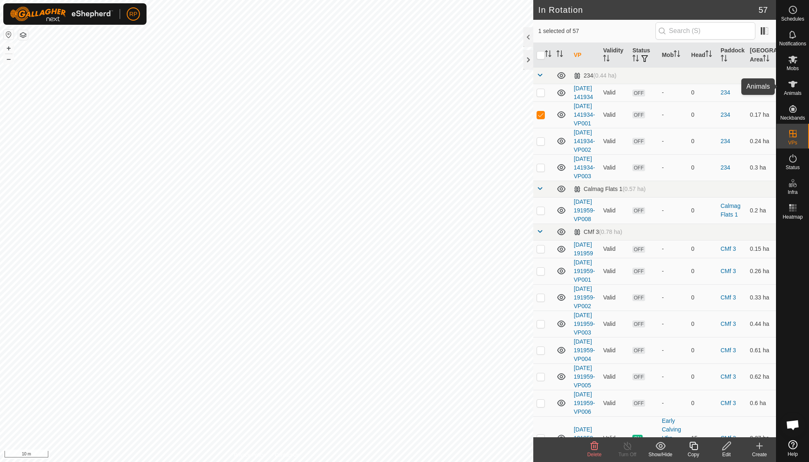
click at [790, 87] on icon at bounding box center [793, 84] width 10 height 10
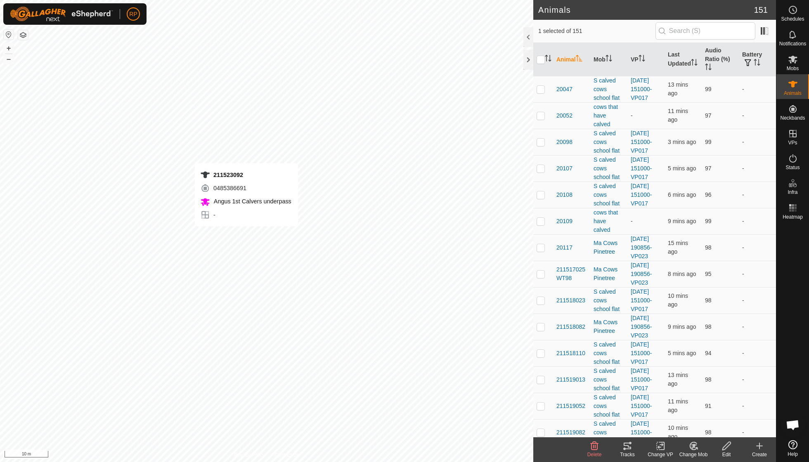
checkbox input "true"
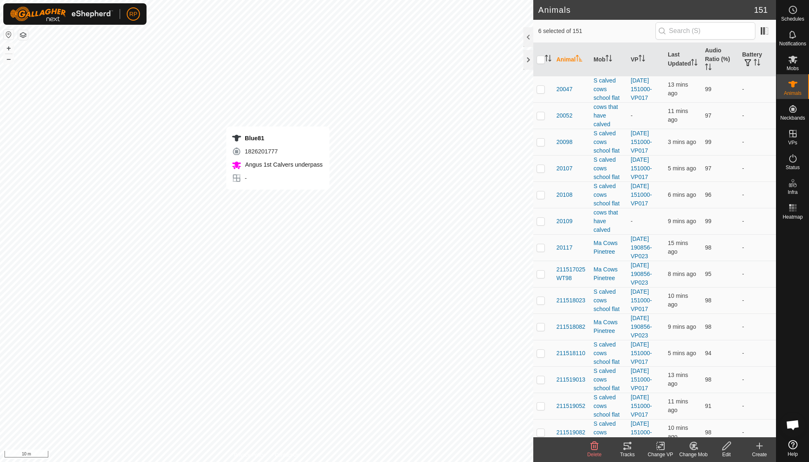
checkbox input "true"
click at [697, 444] on icon at bounding box center [693, 446] width 7 height 7
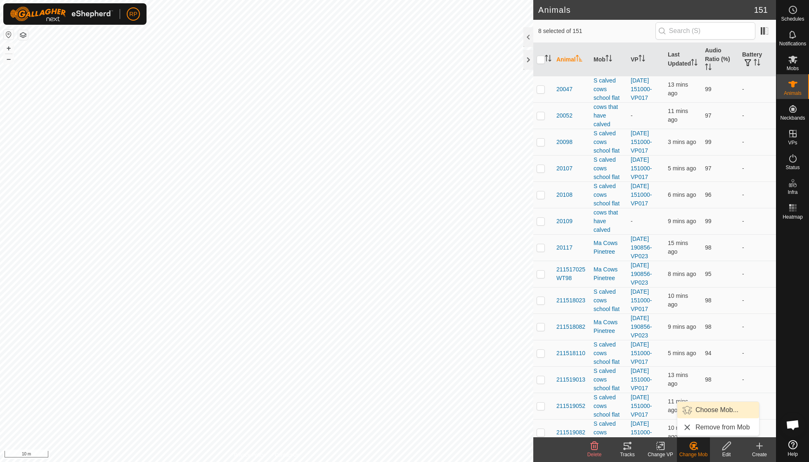
click at [705, 415] on link "Choose Mob..." at bounding box center [719, 410] width 82 height 17
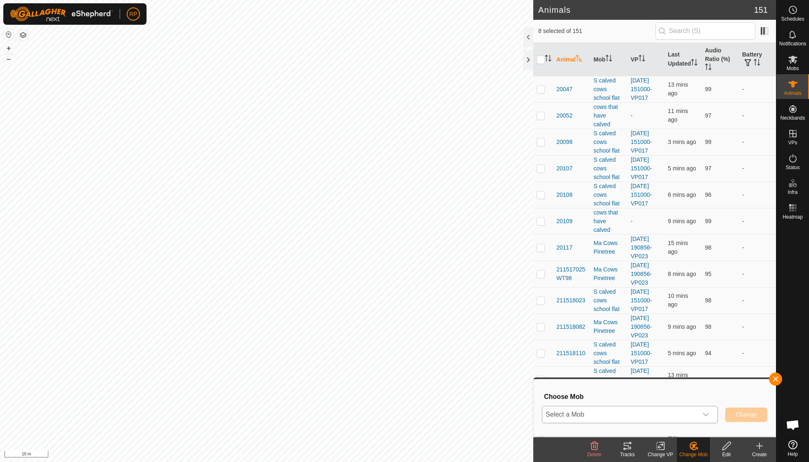
click at [704, 414] on icon "dropdown trigger" at bounding box center [706, 415] width 7 height 7
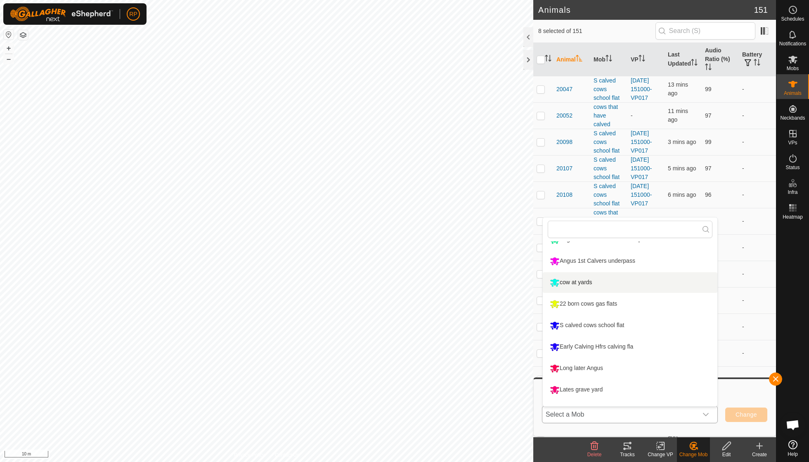
scroll to position [98, 0]
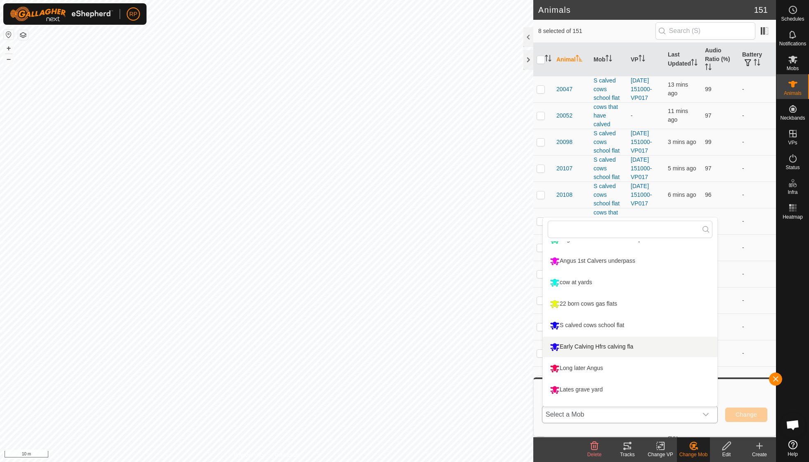
click at [625, 345] on li "Early Calving Hfrs calving fla" at bounding box center [630, 347] width 175 height 21
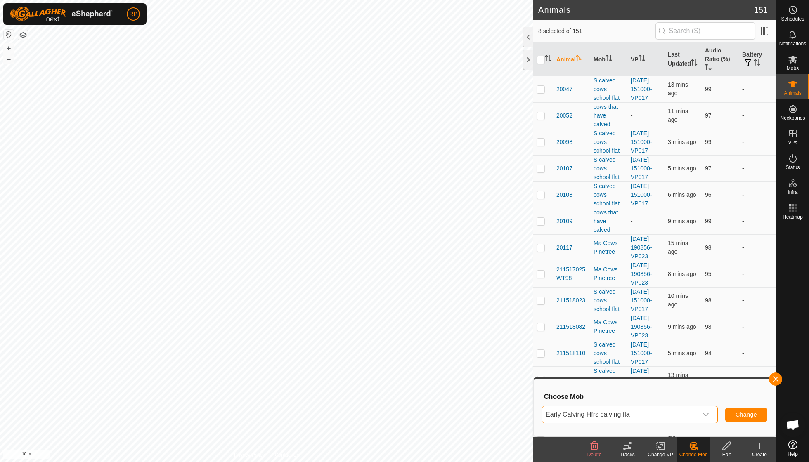
click at [743, 417] on span "Change" at bounding box center [746, 415] width 21 height 7
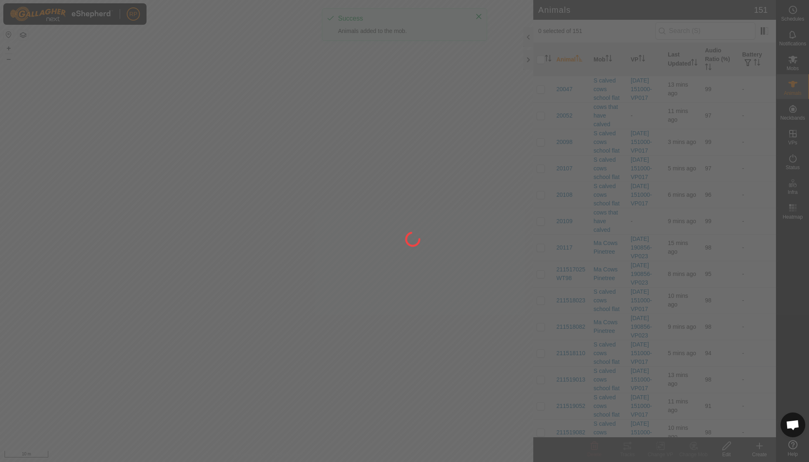
checkbox input "false"
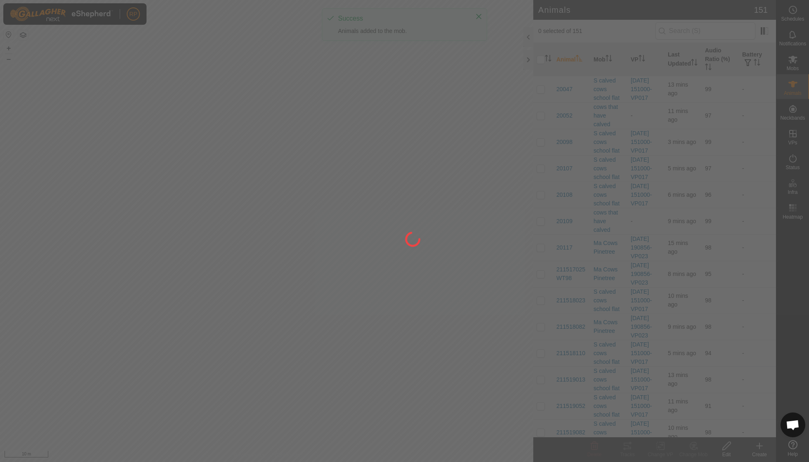
checkbox input "false"
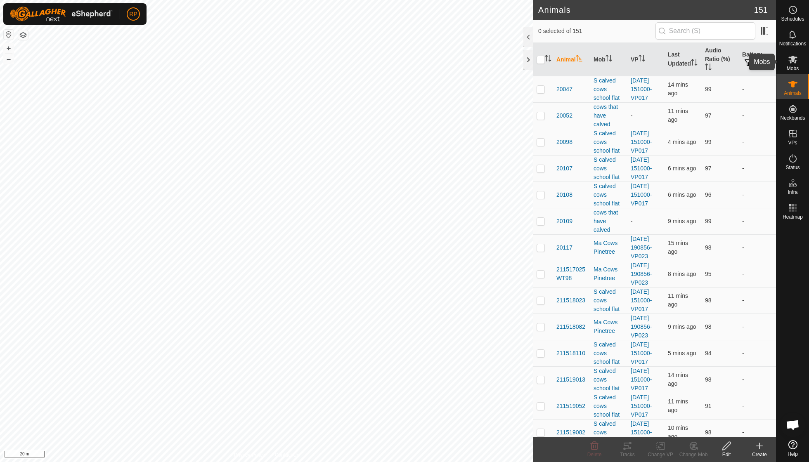
click at [796, 66] on span "Mobs" at bounding box center [793, 68] width 12 height 5
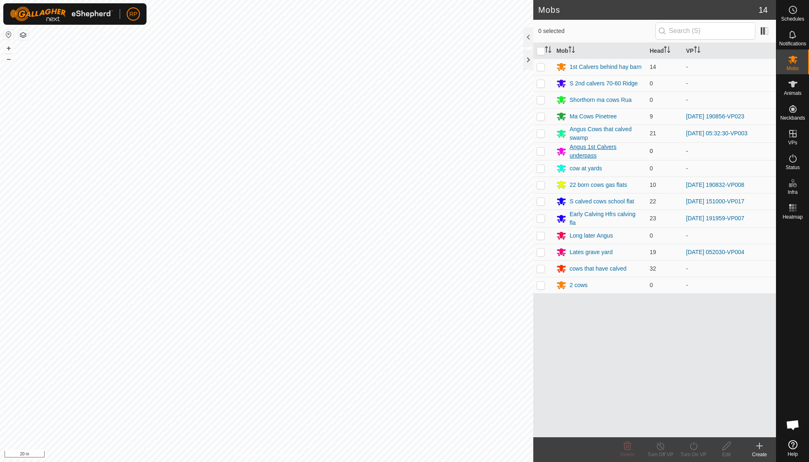
click at [583, 147] on div "Angus 1st Calvers underpass" at bounding box center [606, 151] width 73 height 17
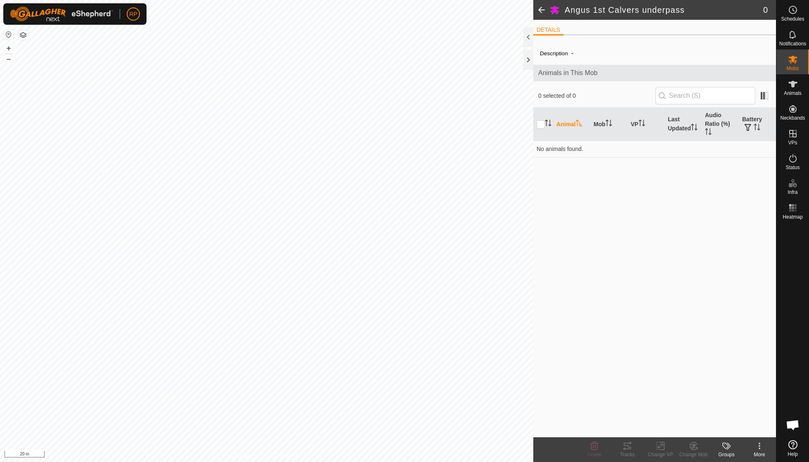
click at [757, 449] on icon at bounding box center [760, 446] width 10 height 10
click at [744, 428] on link "Edit Mob Detail" at bounding box center [735, 428] width 82 height 17
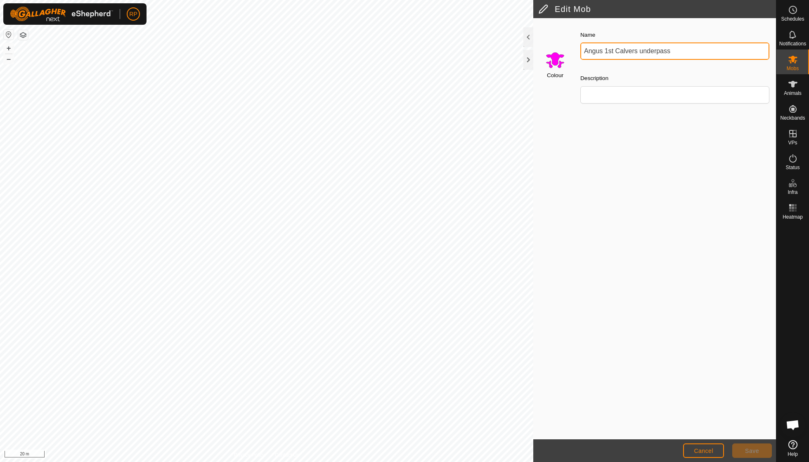
click at [671, 52] on input "Angus 1st Calvers underpass" at bounding box center [675, 51] width 189 height 17
type input "A"
type input "2nd cavlers gas flat with calv"
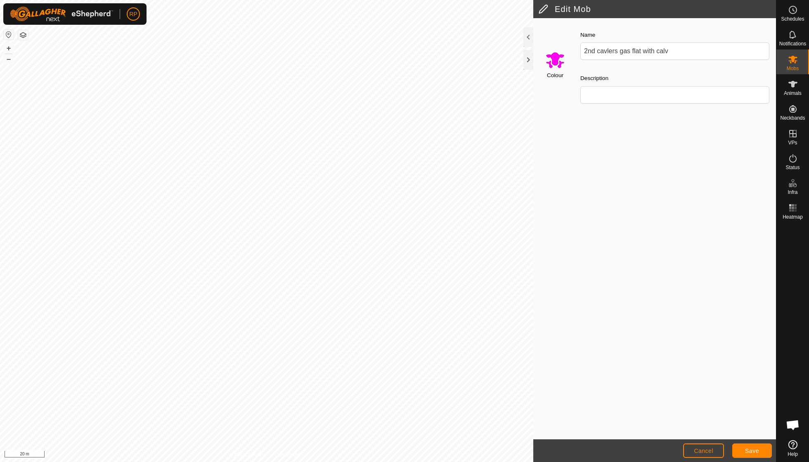
click at [750, 453] on span "Save" at bounding box center [752, 451] width 14 height 7
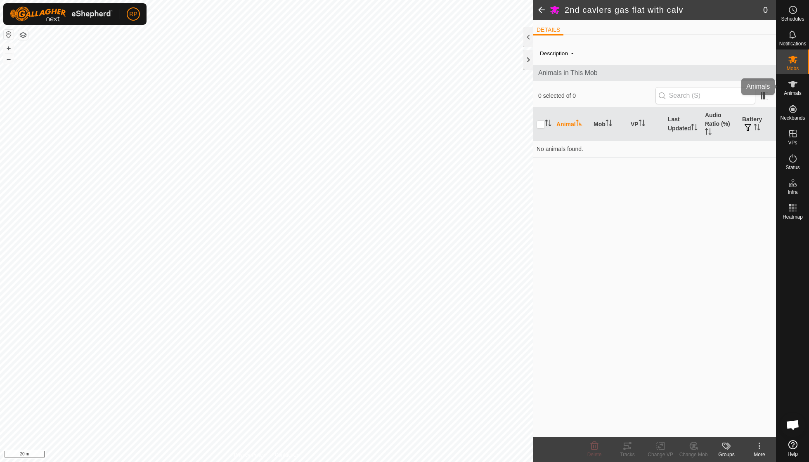
click at [796, 88] on icon at bounding box center [793, 84] width 10 height 10
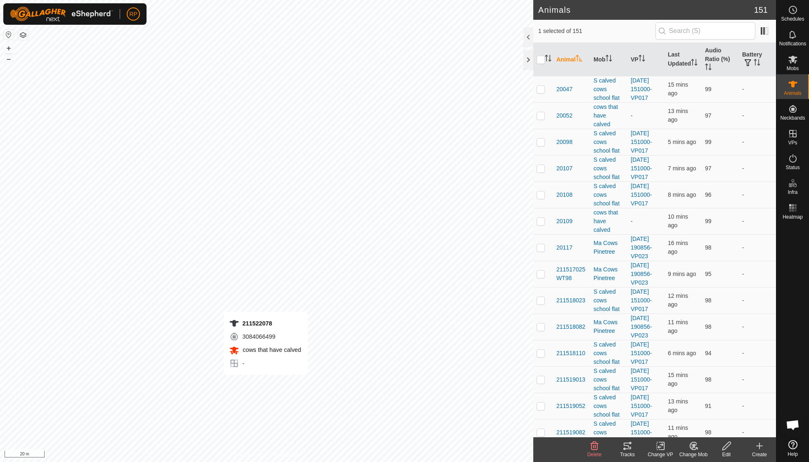
checkbox input "false"
checkbox input "true"
checkbox input "false"
checkbox input "true"
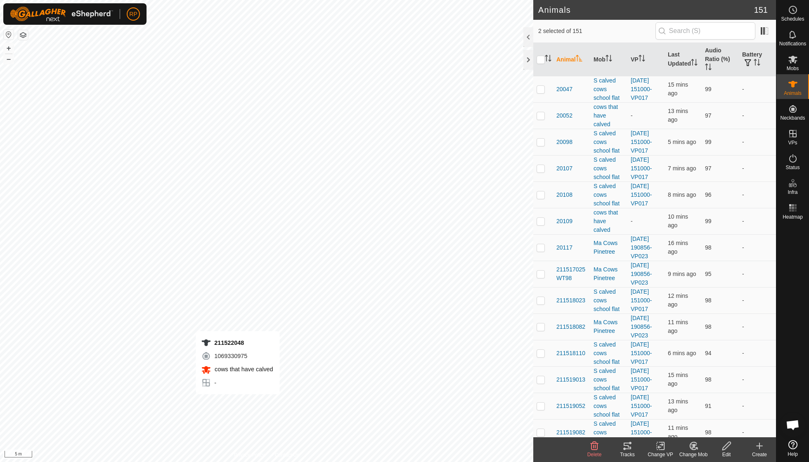
checkbox input "true"
click at [697, 448] on icon at bounding box center [694, 446] width 10 height 10
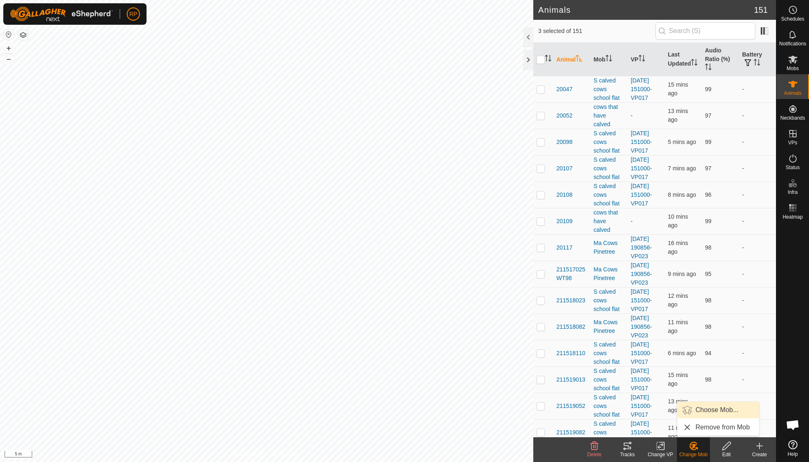
click at [711, 410] on link "Choose Mob..." at bounding box center [719, 410] width 82 height 17
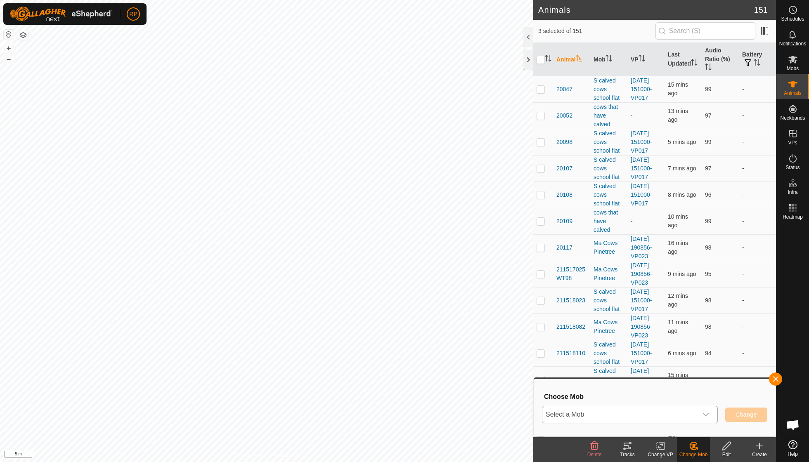
click at [706, 417] on icon "dropdown trigger" at bounding box center [706, 415] width 7 height 7
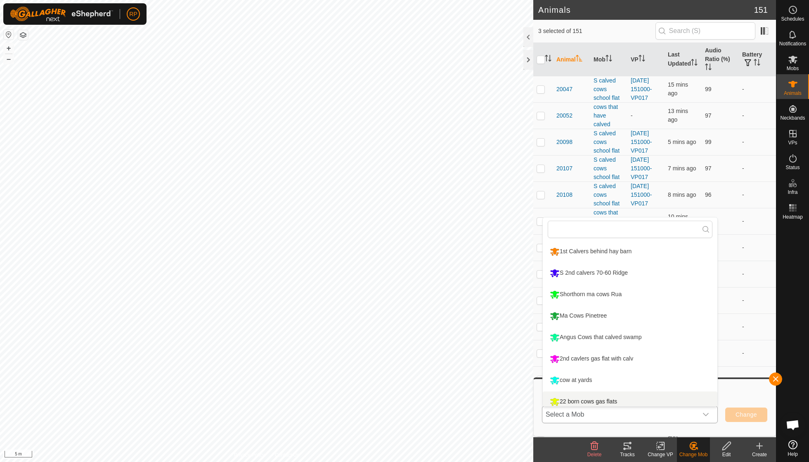
scroll to position [6, 0]
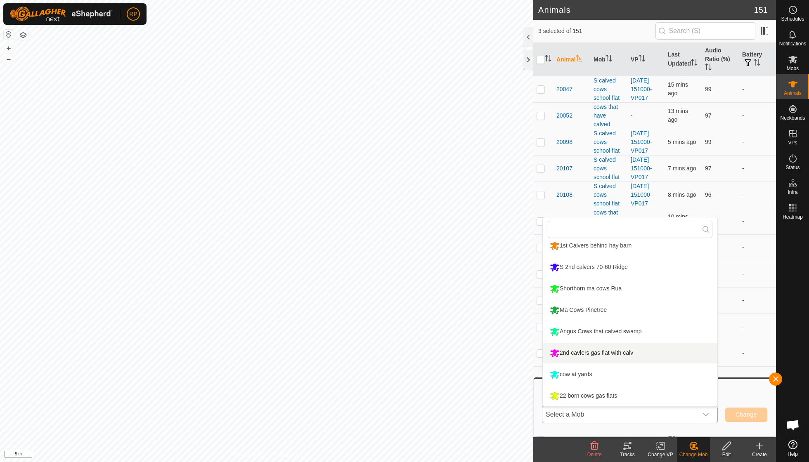
click at [631, 356] on li "2nd cavlers gas flat with calv" at bounding box center [630, 353] width 175 height 21
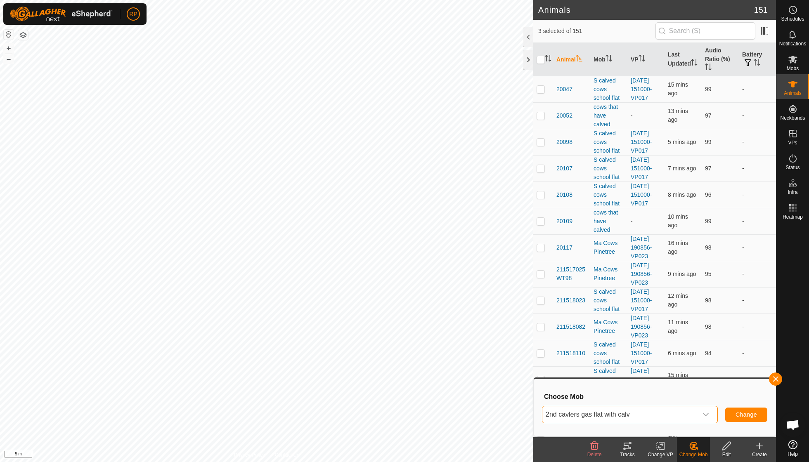
click at [740, 417] on span "Change" at bounding box center [746, 415] width 21 height 7
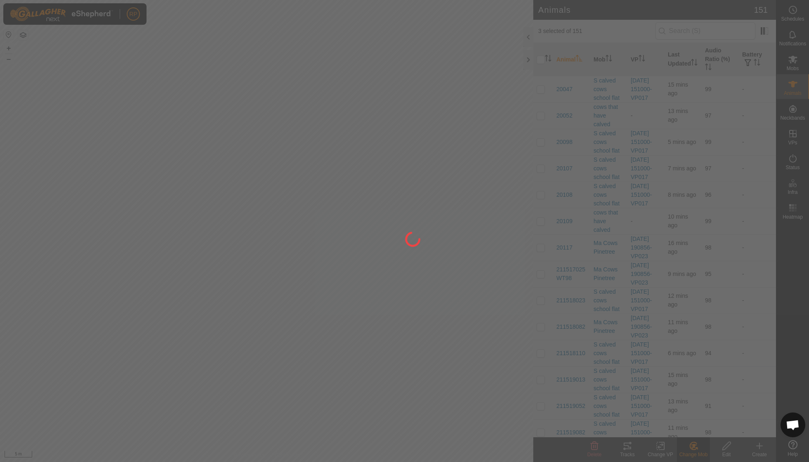
checkbox input "false"
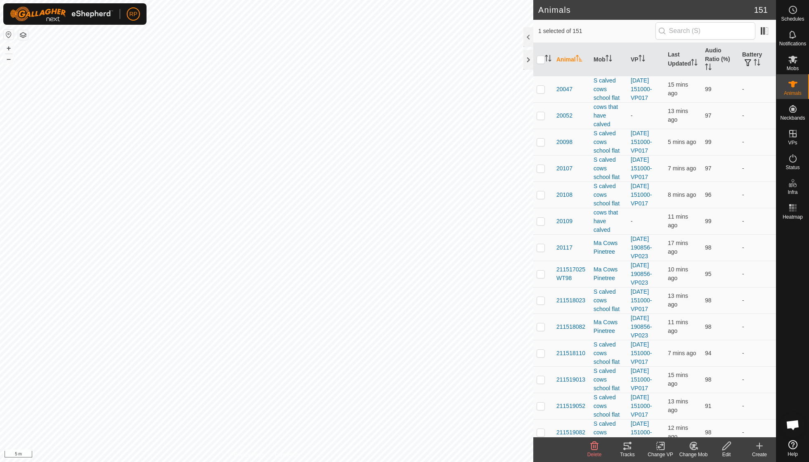
checkbox input "true"
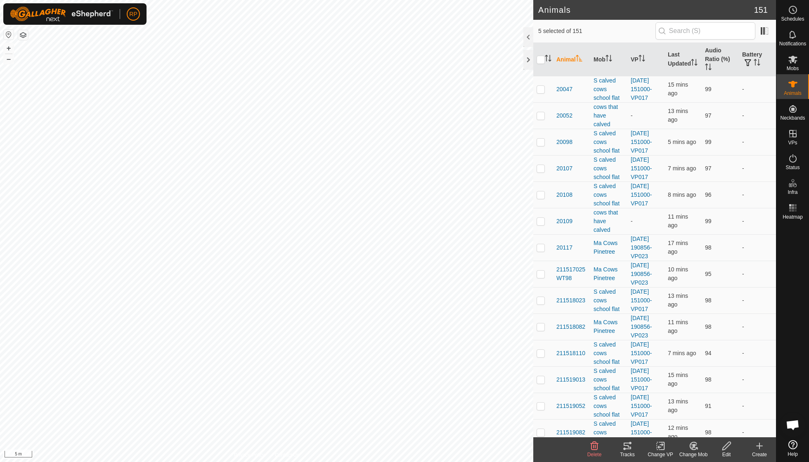
click at [694, 452] on div "Change Mob" at bounding box center [693, 454] width 33 height 7
click at [709, 412] on link "Choose Mob..." at bounding box center [719, 410] width 82 height 17
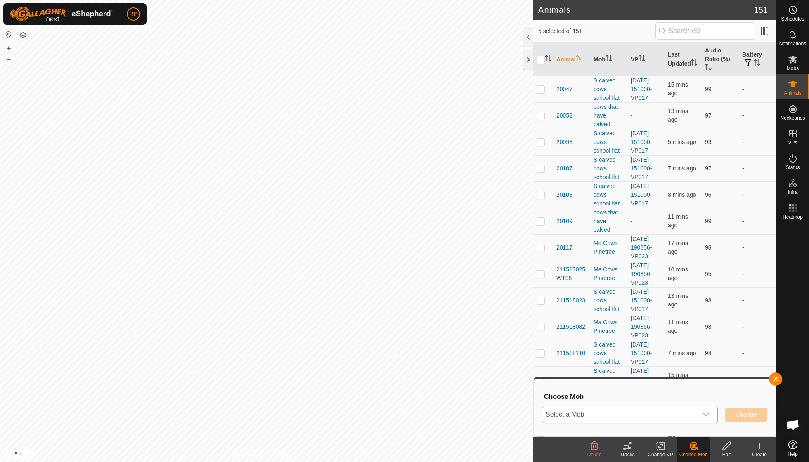
click at [707, 413] on icon "dropdown trigger" at bounding box center [706, 415] width 7 height 7
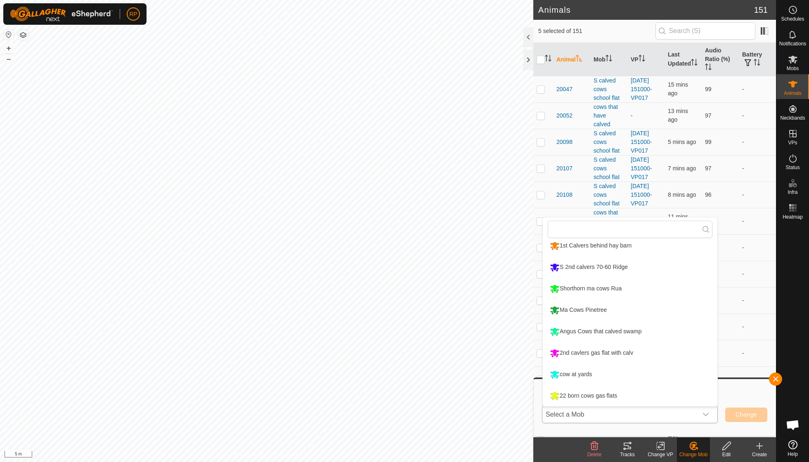
click at [625, 354] on li "2nd cavlers gas flat with calv" at bounding box center [630, 353] width 175 height 21
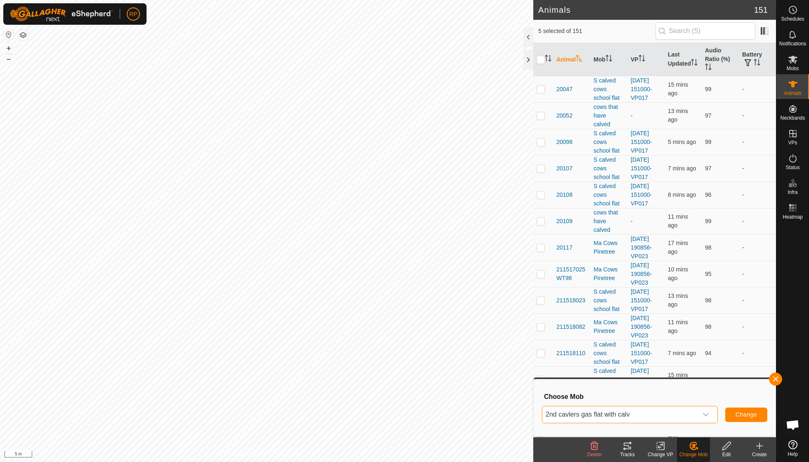
click at [747, 417] on span "Change" at bounding box center [746, 415] width 21 height 7
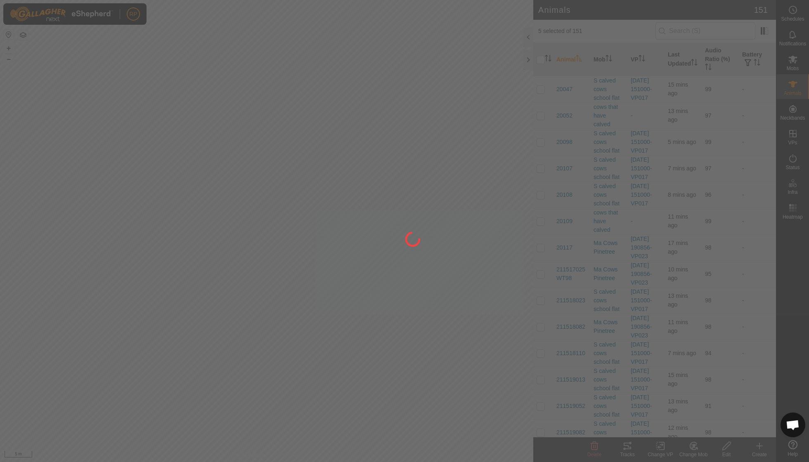
checkbox input "false"
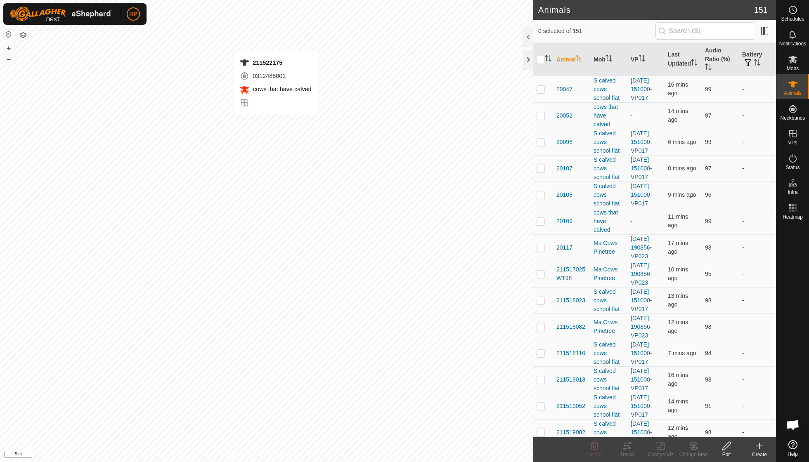
checkbox input "true"
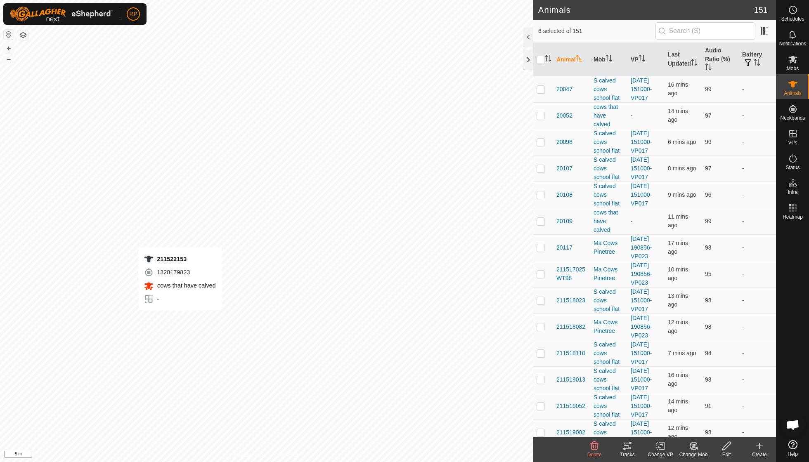
checkbox input "true"
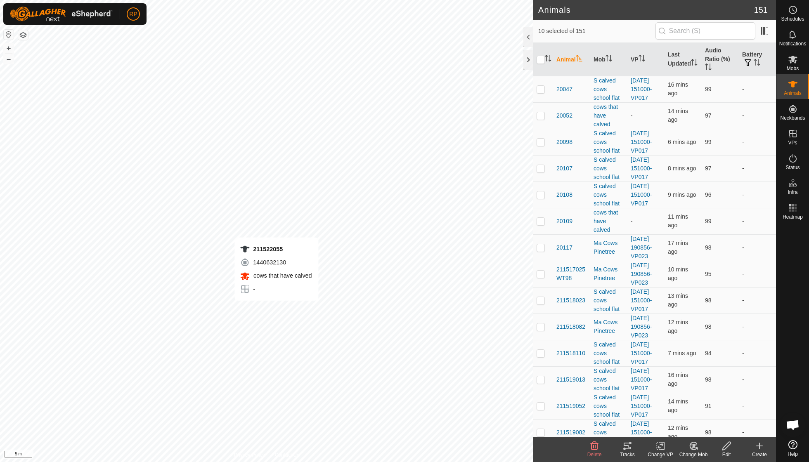
checkbox input "true"
click at [694, 446] on icon at bounding box center [694, 446] width 6 height 4
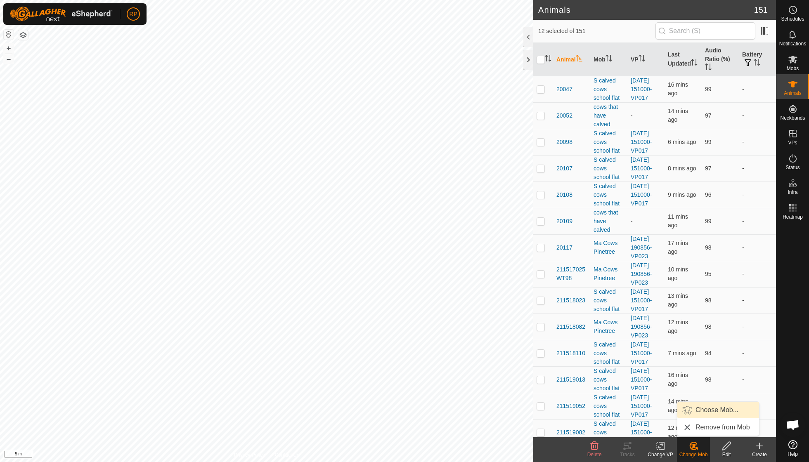
click at [709, 415] on link "Choose Mob..." at bounding box center [719, 410] width 82 height 17
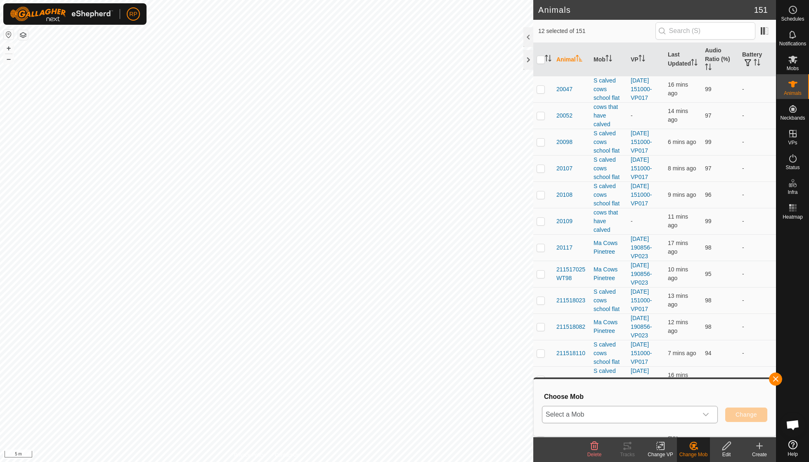
click at [704, 415] on icon "dropdown trigger" at bounding box center [706, 415] width 7 height 7
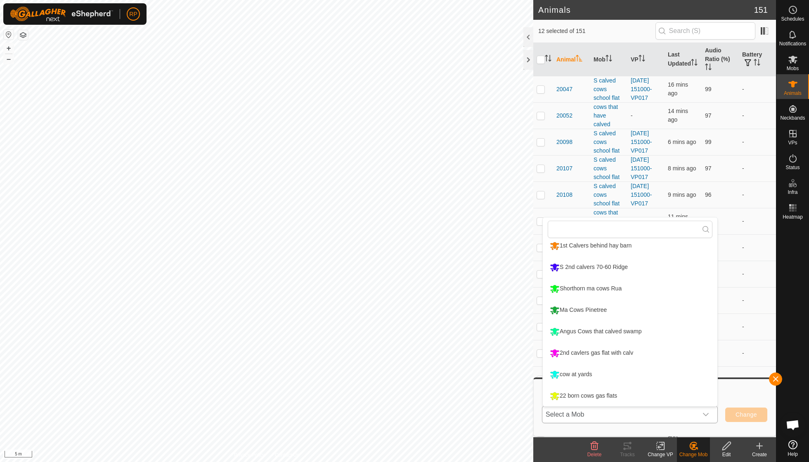
click at [623, 351] on li "2nd cavlers gas flat with calv" at bounding box center [630, 353] width 175 height 21
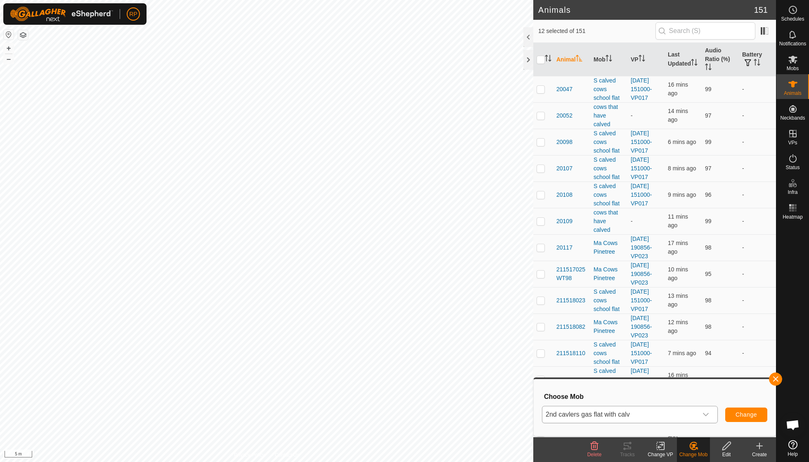
click at [755, 412] on span "Change" at bounding box center [746, 415] width 21 height 7
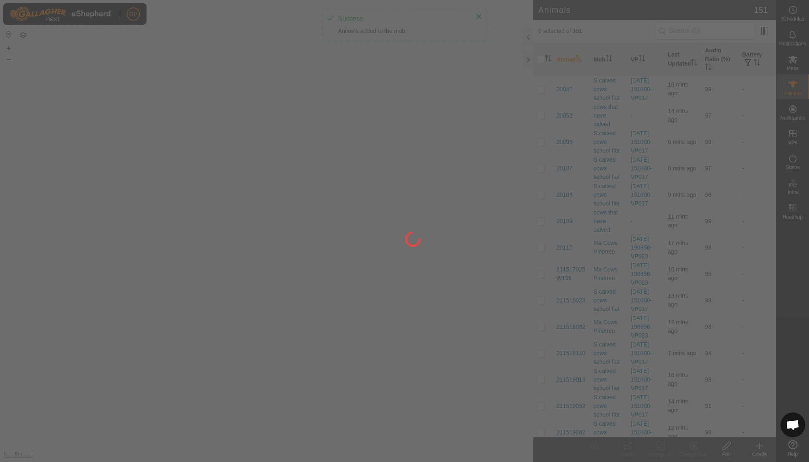
checkbox input "false"
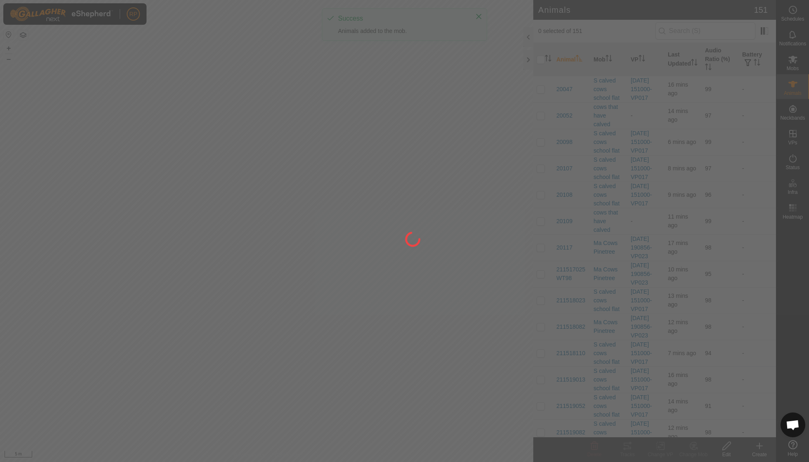
checkbox input "false"
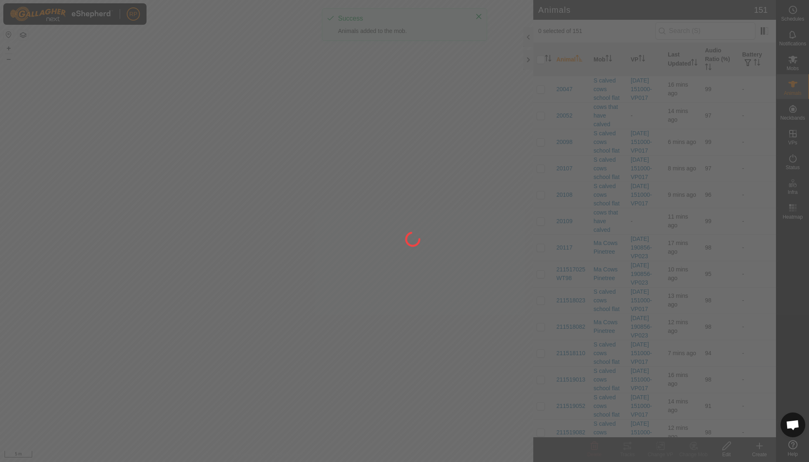
checkbox input "false"
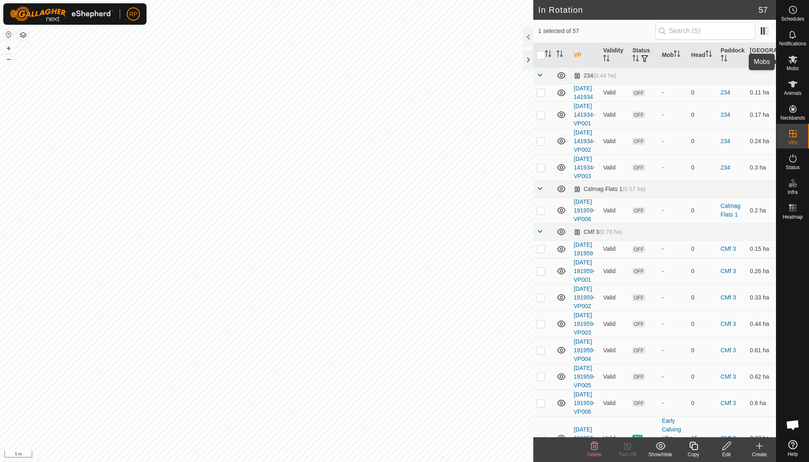
click at [794, 62] on icon at bounding box center [793, 60] width 9 height 8
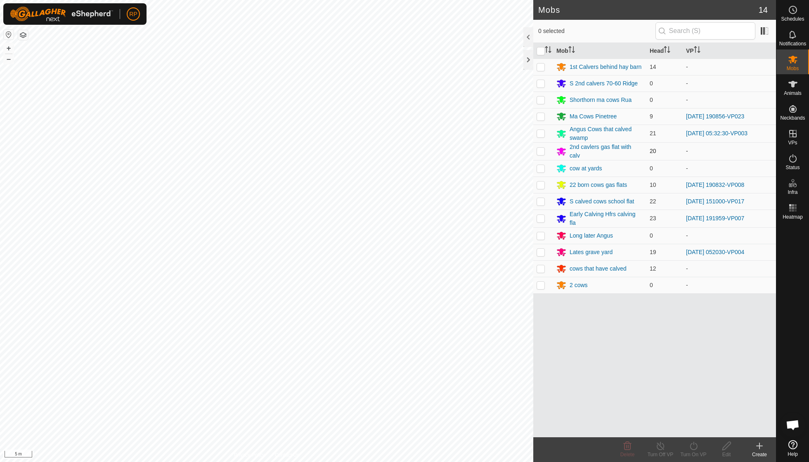
click at [540, 151] on p-checkbox at bounding box center [541, 151] width 8 height 7
checkbox input "true"
click at [693, 448] on icon at bounding box center [694, 446] width 10 height 10
click at [693, 429] on link "Now" at bounding box center [719, 428] width 82 height 17
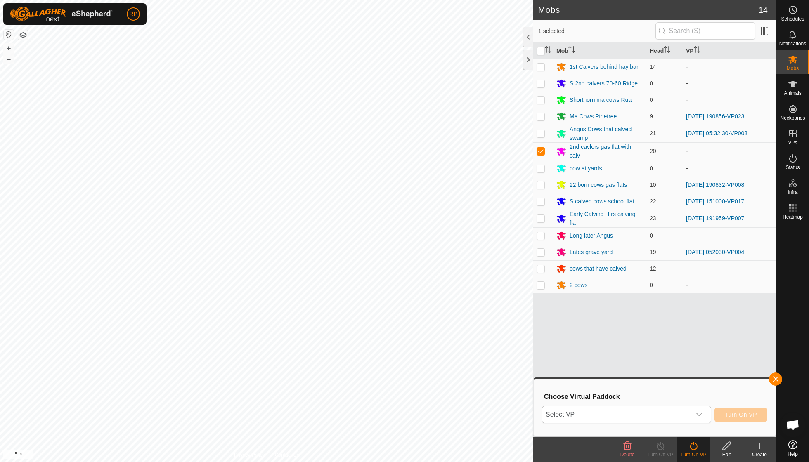
click at [698, 415] on icon "dropdown trigger" at bounding box center [700, 414] width 6 height 3
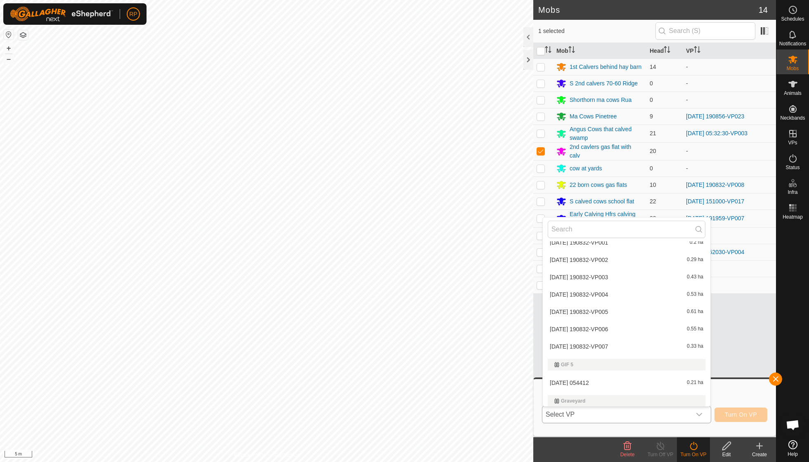
scroll to position [383, 0]
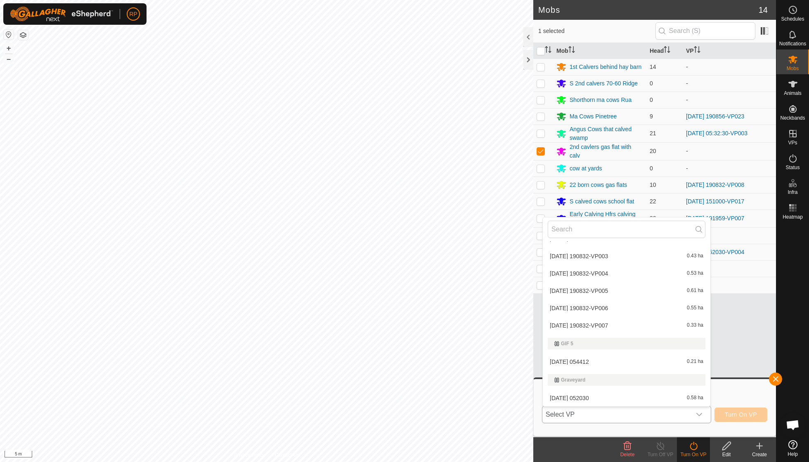
click at [592, 354] on li "2025-09-22 054412 0.21 ha" at bounding box center [627, 362] width 168 height 17
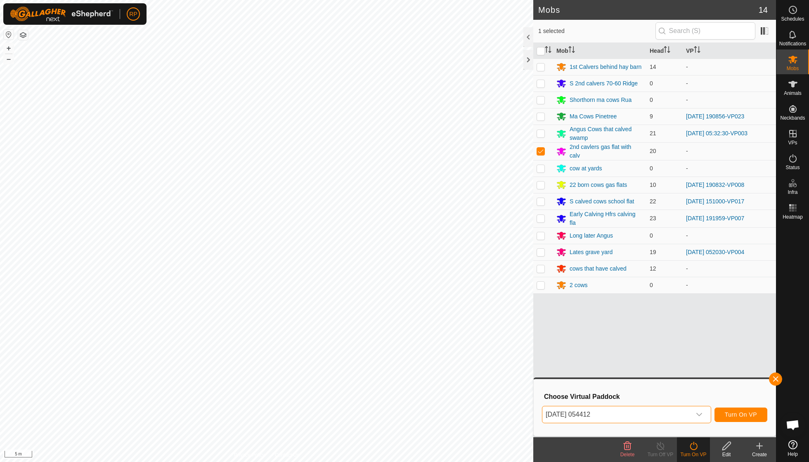
click at [737, 414] on span "Turn On VP" at bounding box center [741, 415] width 32 height 7
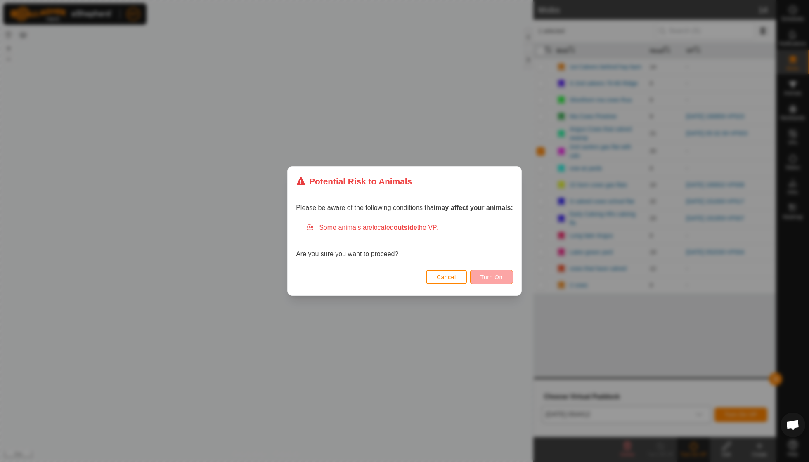
click at [486, 273] on button "Turn On" at bounding box center [491, 277] width 43 height 14
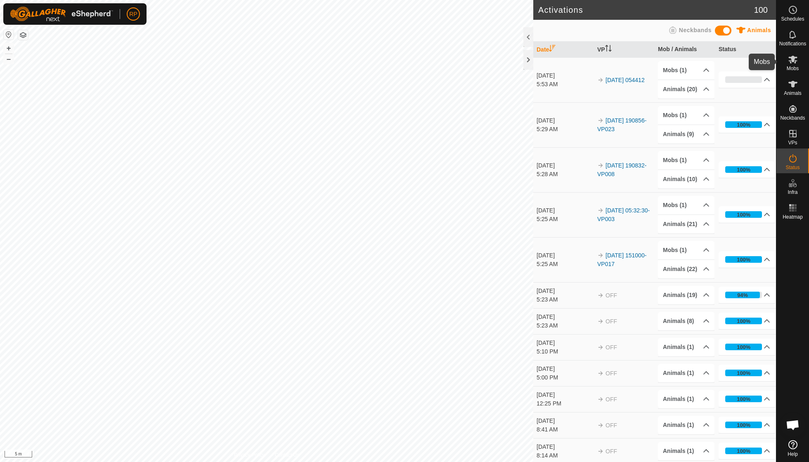
click at [797, 66] on span "Mobs" at bounding box center [793, 68] width 12 height 5
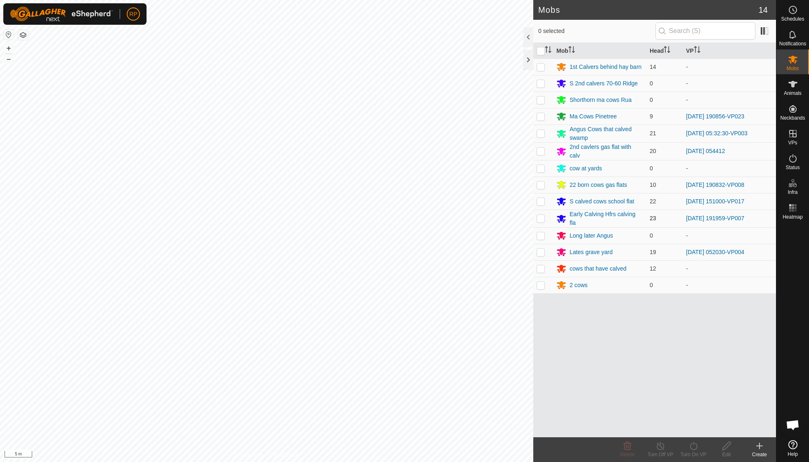
click at [542, 218] on p-checkbox at bounding box center [541, 218] width 8 height 7
checkbox input "true"
click at [694, 453] on div "Turn On VP" at bounding box center [693, 454] width 33 height 7
click at [691, 425] on link "Now" at bounding box center [719, 428] width 82 height 17
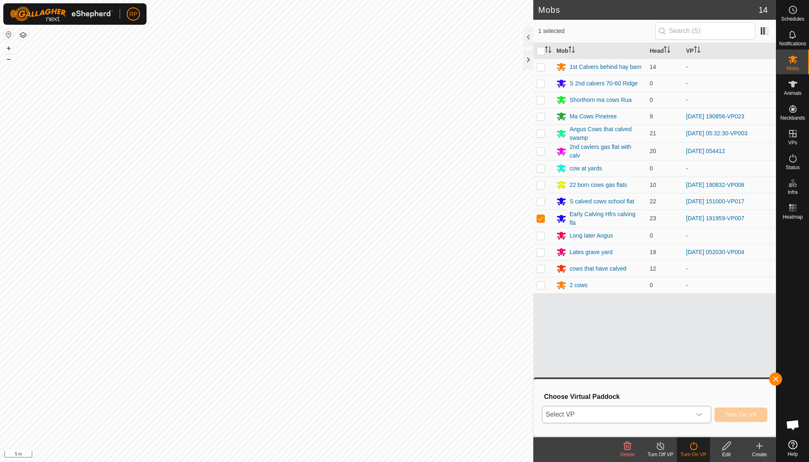
click at [696, 415] on icon "dropdown trigger" at bounding box center [699, 415] width 7 height 7
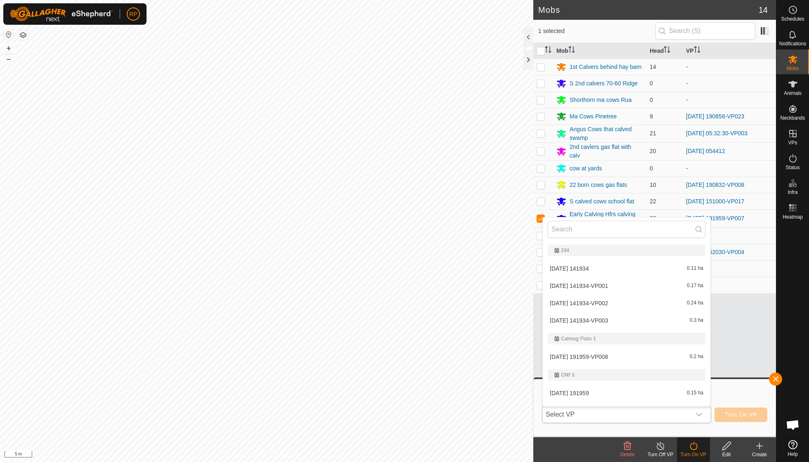
scroll to position [10, 0]
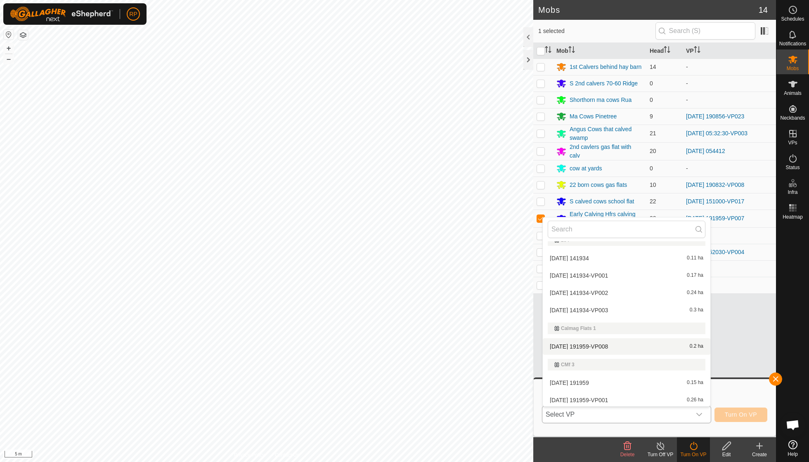
click at [626, 349] on li "2025-09-14 191959-VP008 0.2 ha" at bounding box center [627, 347] width 168 height 17
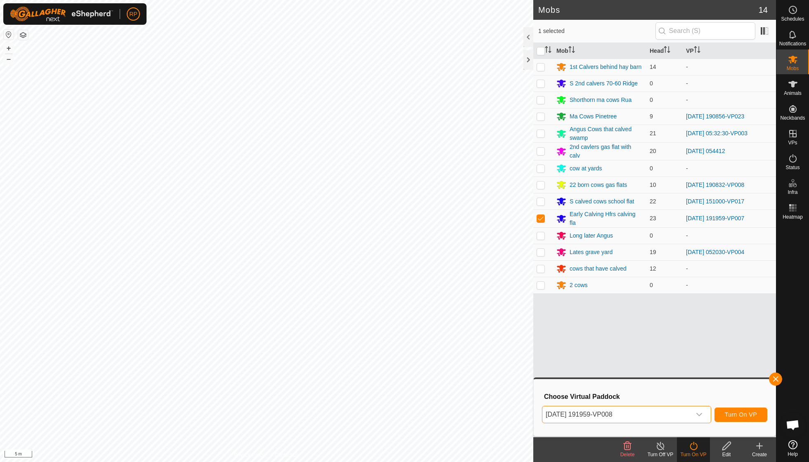
click at [737, 417] on span "Turn On VP" at bounding box center [741, 415] width 32 height 7
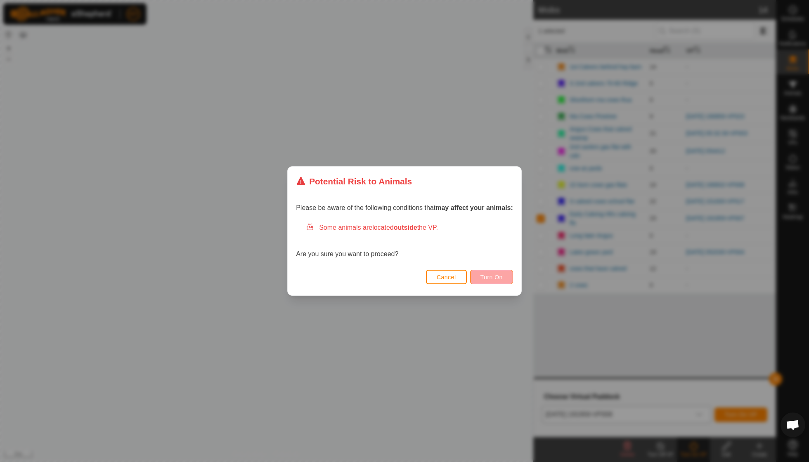
click at [497, 283] on button "Turn On" at bounding box center [491, 277] width 43 height 14
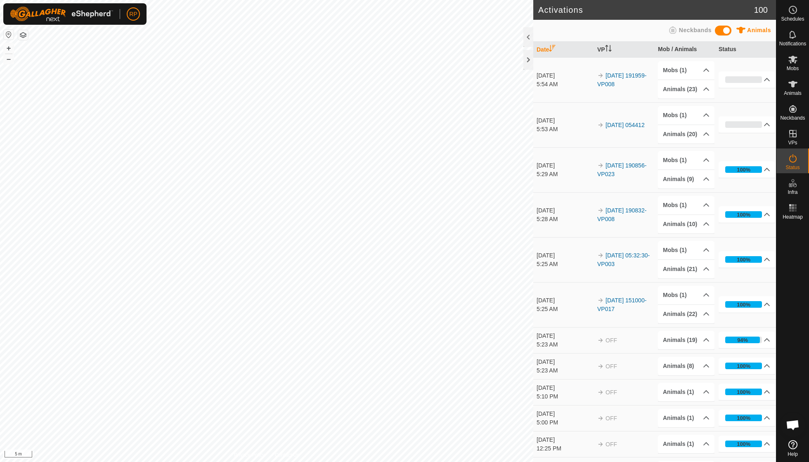
click at [787, 60] on es-mob-svg-icon at bounding box center [793, 59] width 15 height 13
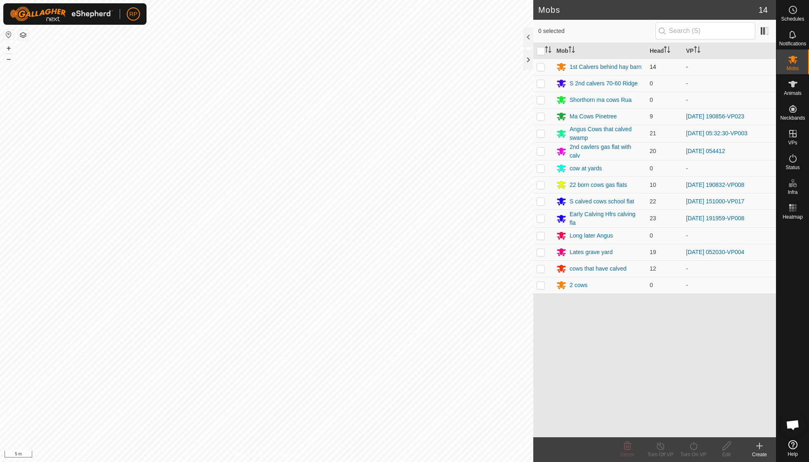
click at [539, 66] on p-checkbox at bounding box center [541, 67] width 8 height 7
checkbox input "true"
click at [694, 450] on icon at bounding box center [694, 446] width 10 height 10
click at [694, 430] on link "Now" at bounding box center [719, 428] width 82 height 17
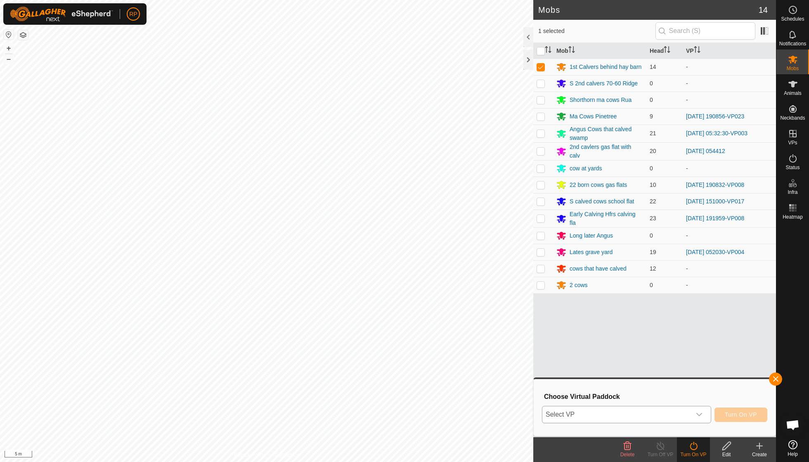
click at [699, 416] on icon "dropdown trigger" at bounding box center [699, 415] width 7 height 7
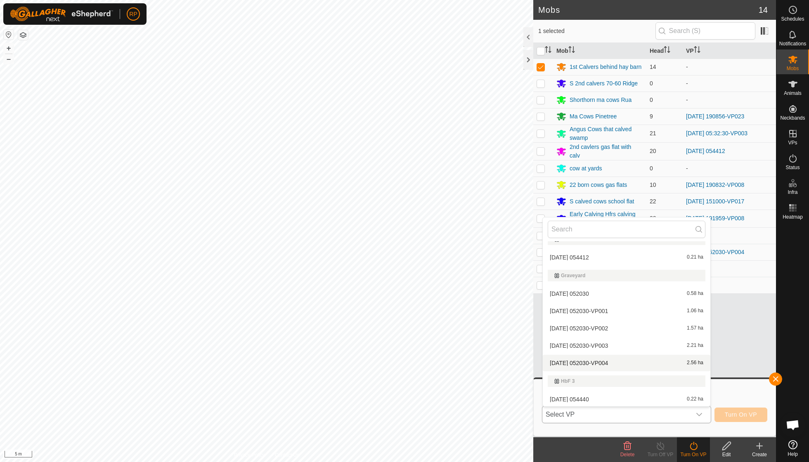
scroll to position [502, 0]
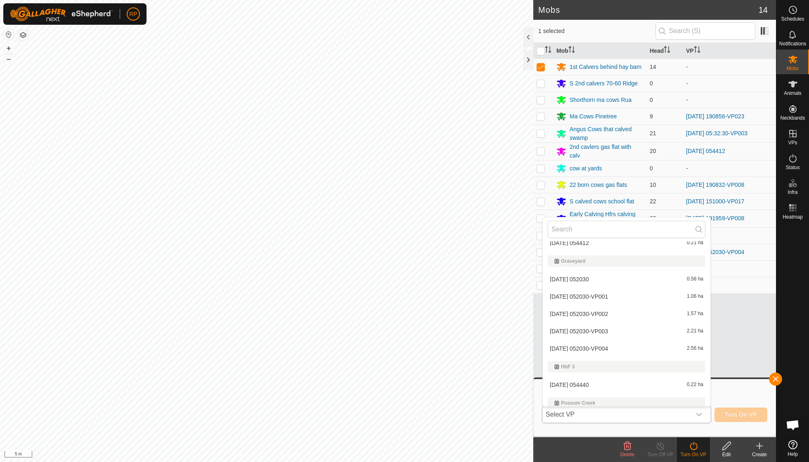
click at [603, 377] on li "2025-09-22 054440 0.22 ha" at bounding box center [627, 385] width 168 height 17
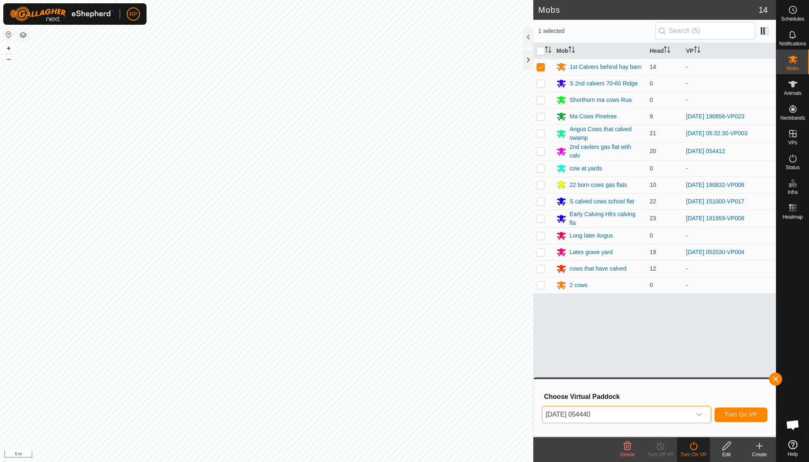
click at [732, 415] on span "Turn On VP" at bounding box center [741, 415] width 32 height 7
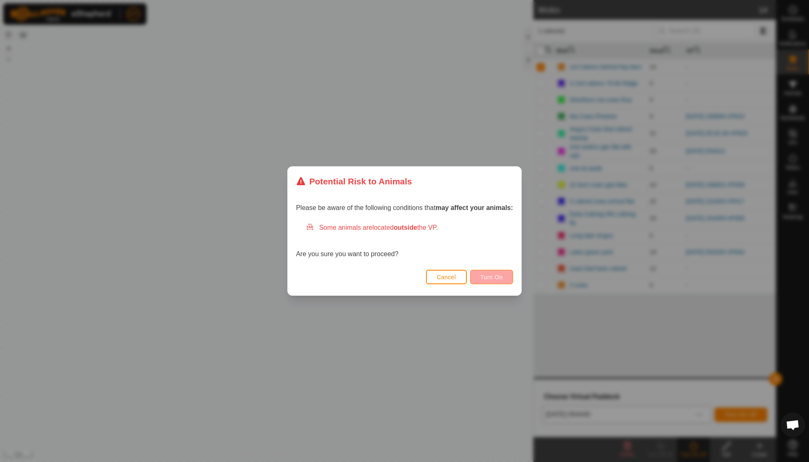
click at [499, 280] on span "Turn On" at bounding box center [492, 277] width 22 height 7
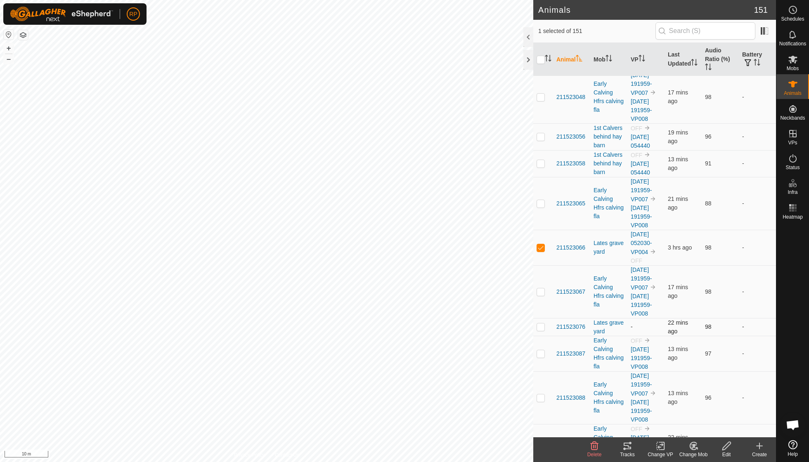
scroll to position [2325, 0]
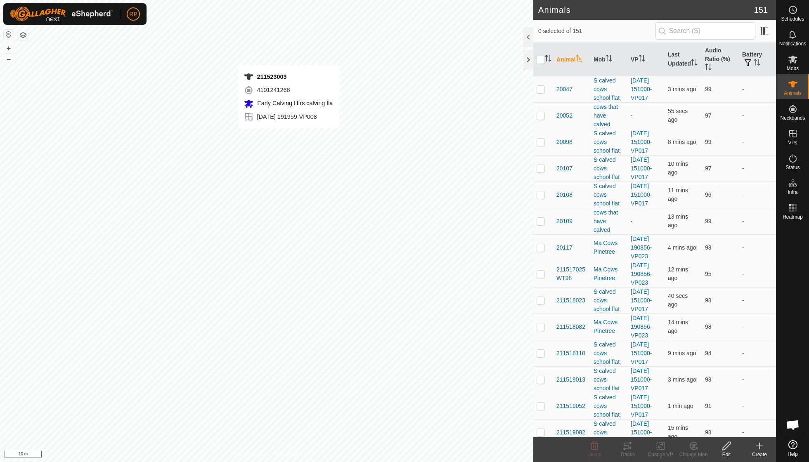
checkbox input "true"
click at [659, 448] on icon at bounding box center [661, 446] width 6 height 5
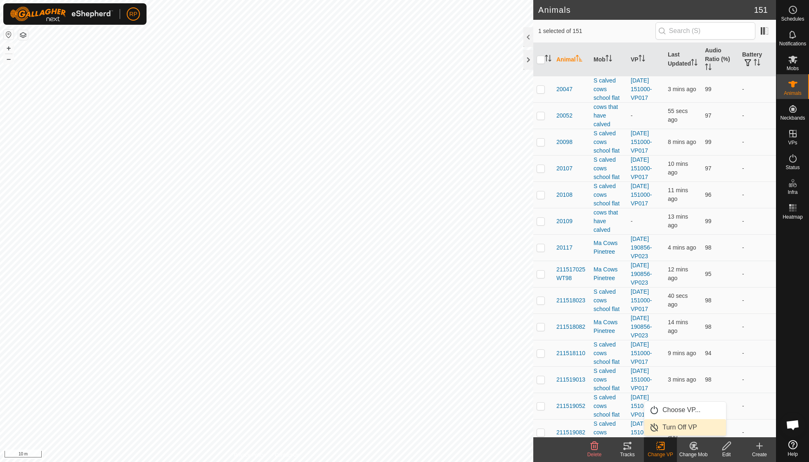
click at [674, 429] on link "Turn Off VP" at bounding box center [686, 428] width 82 height 17
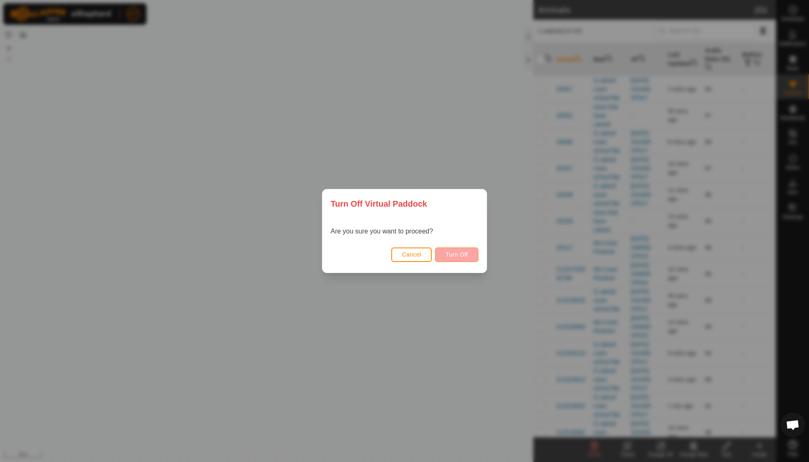
click at [462, 258] on span "Turn Off" at bounding box center [457, 254] width 23 height 7
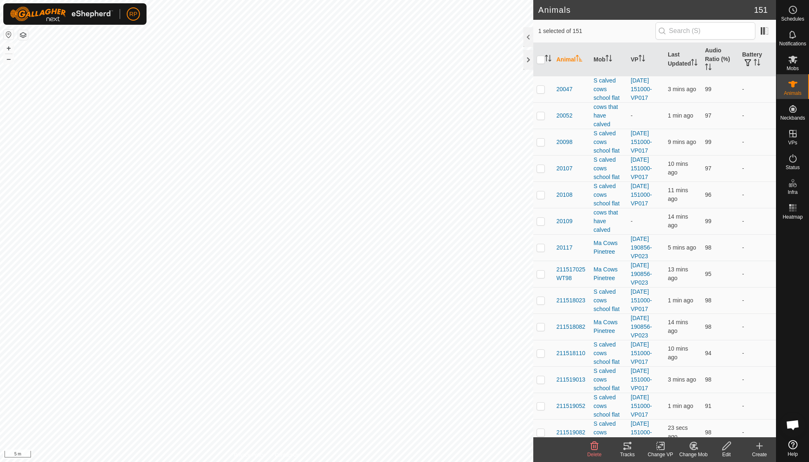
click at [696, 446] on icon at bounding box center [694, 446] width 10 height 10
click at [705, 409] on link "Choose Mob..." at bounding box center [719, 410] width 82 height 17
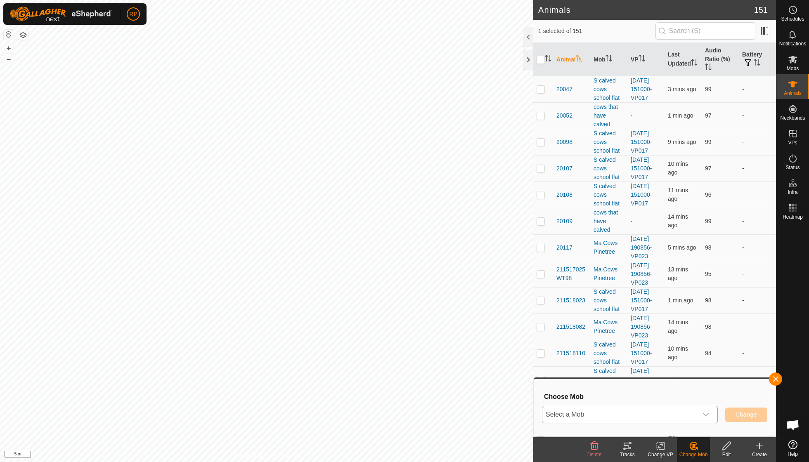
click at [708, 417] on icon "dropdown trigger" at bounding box center [706, 415] width 7 height 7
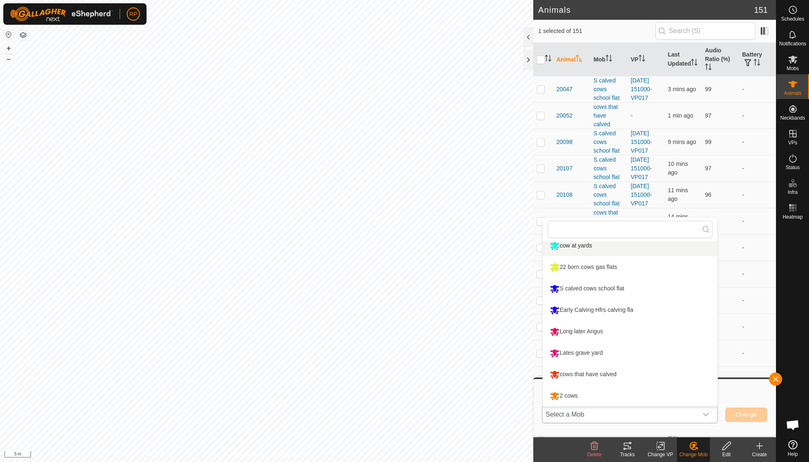
scroll to position [135, 0]
click at [603, 375] on li "cows that have calved" at bounding box center [630, 375] width 175 height 21
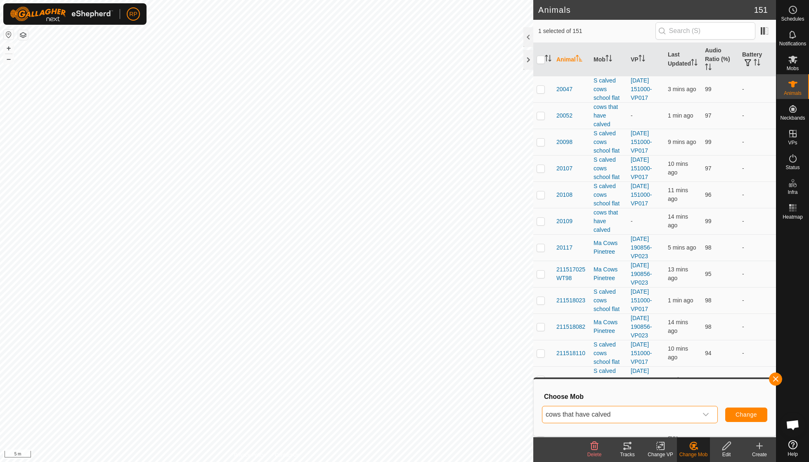
click at [750, 415] on span "Change" at bounding box center [746, 415] width 21 height 7
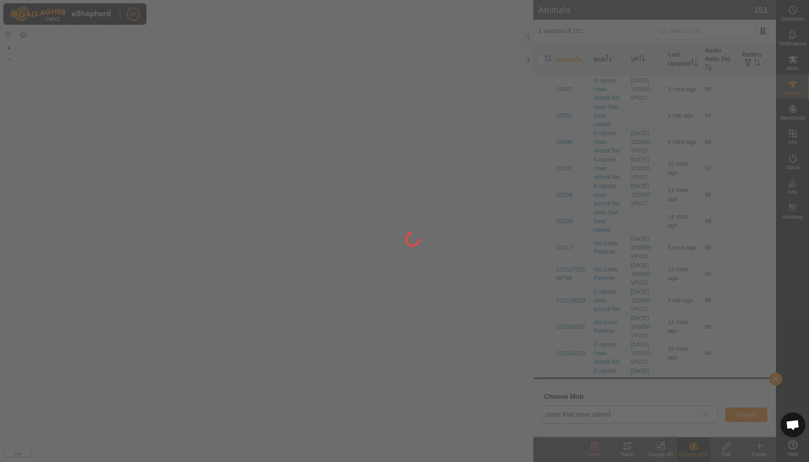
checkbox input "false"
